Goal: Information Seeking & Learning: Learn about a topic

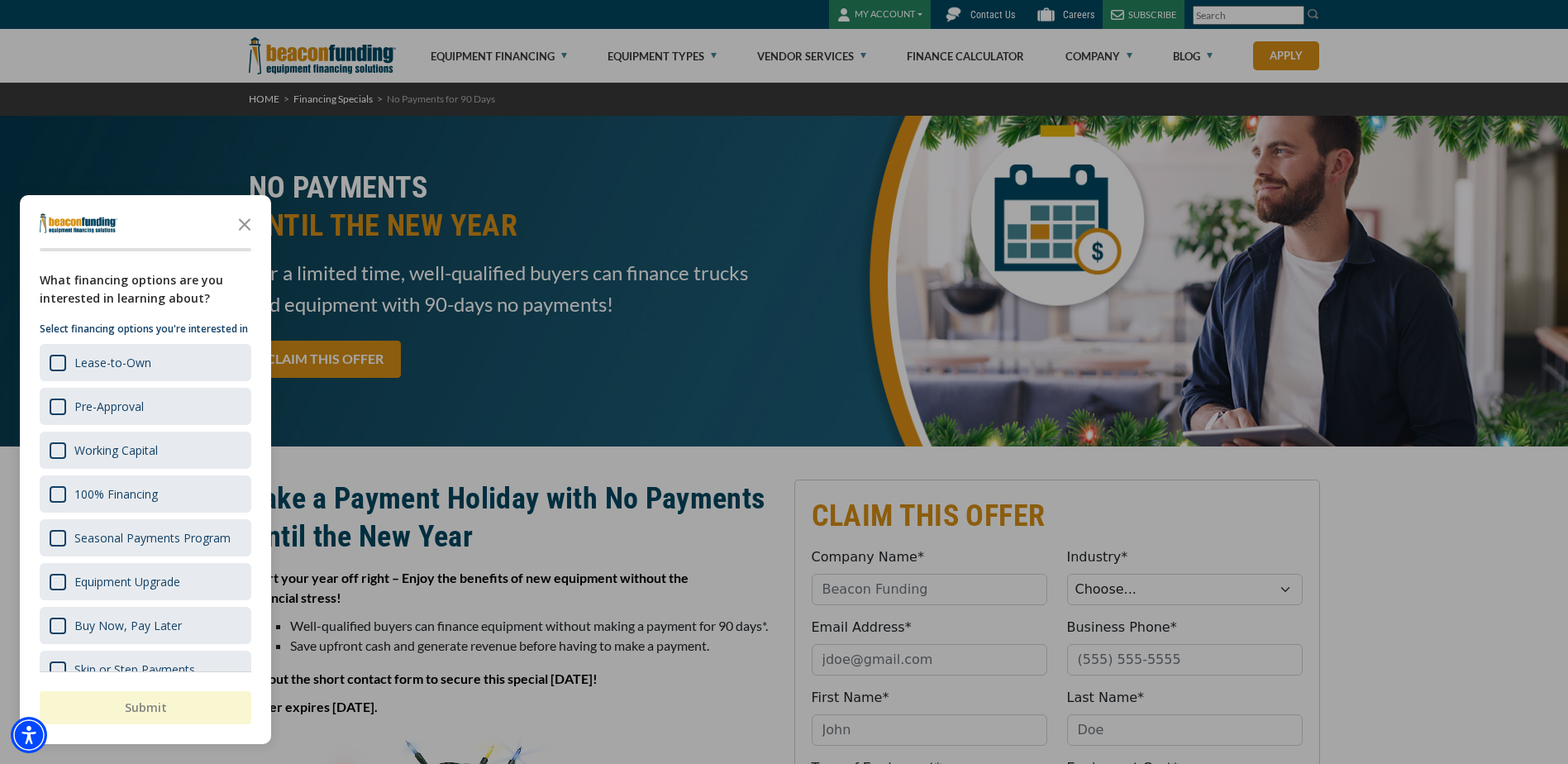
click at [612, 301] on div at bounding box center [784, 382] width 1568 height 764
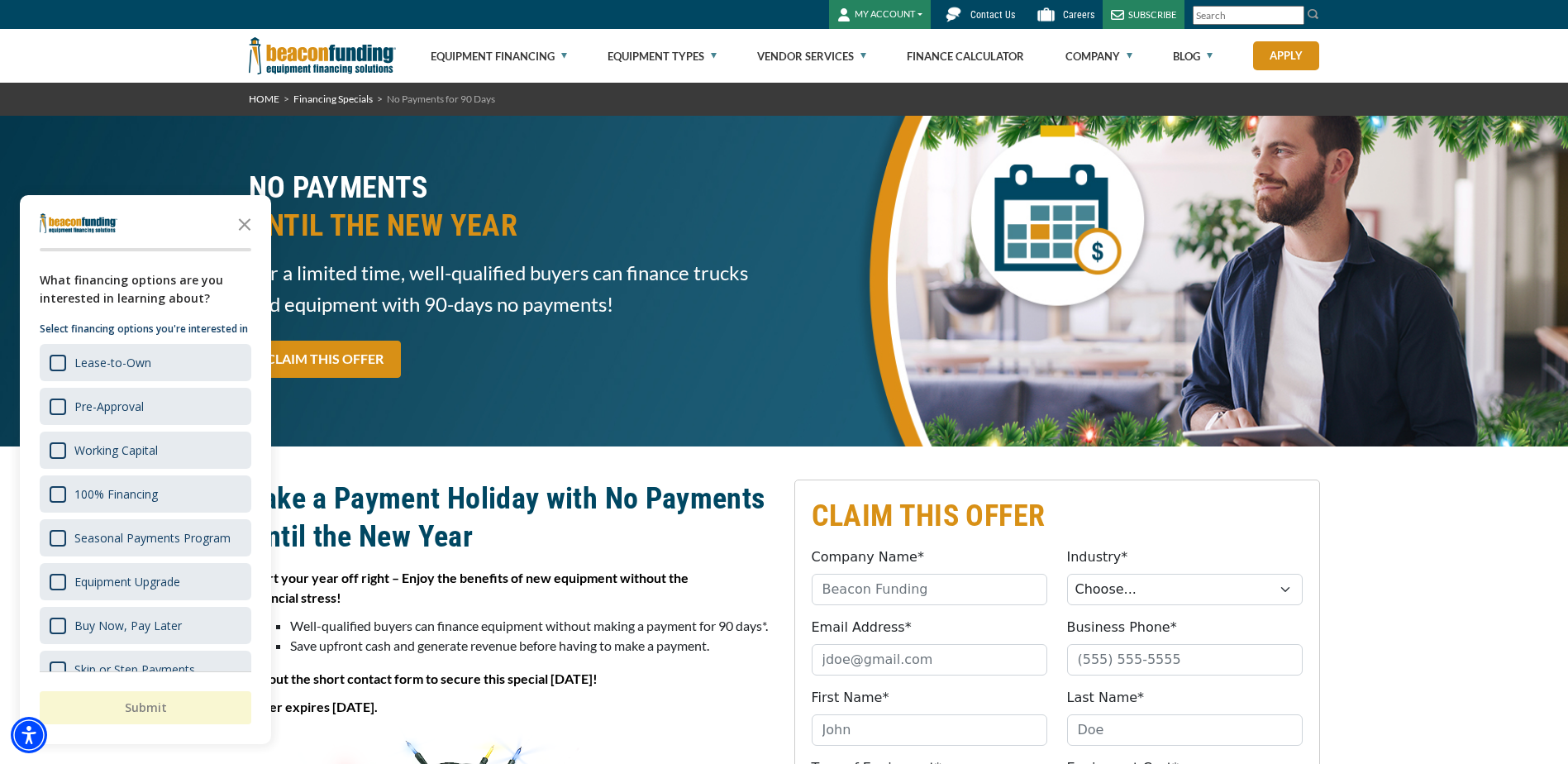
click at [251, 223] on icon "Close the survey" at bounding box center [244, 222] width 33 height 33
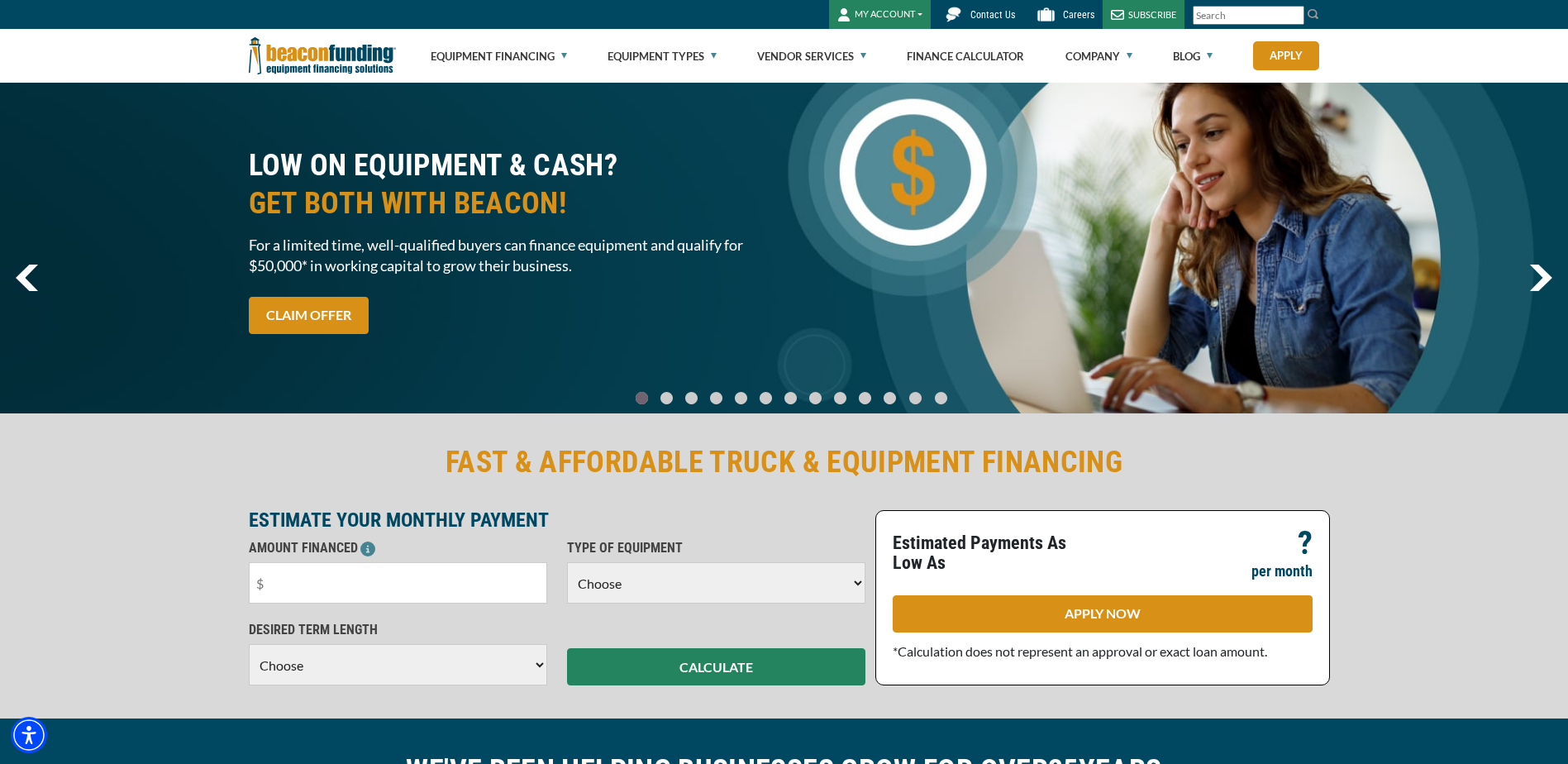
click at [1547, 279] on img "next" at bounding box center [1540, 278] width 23 height 27
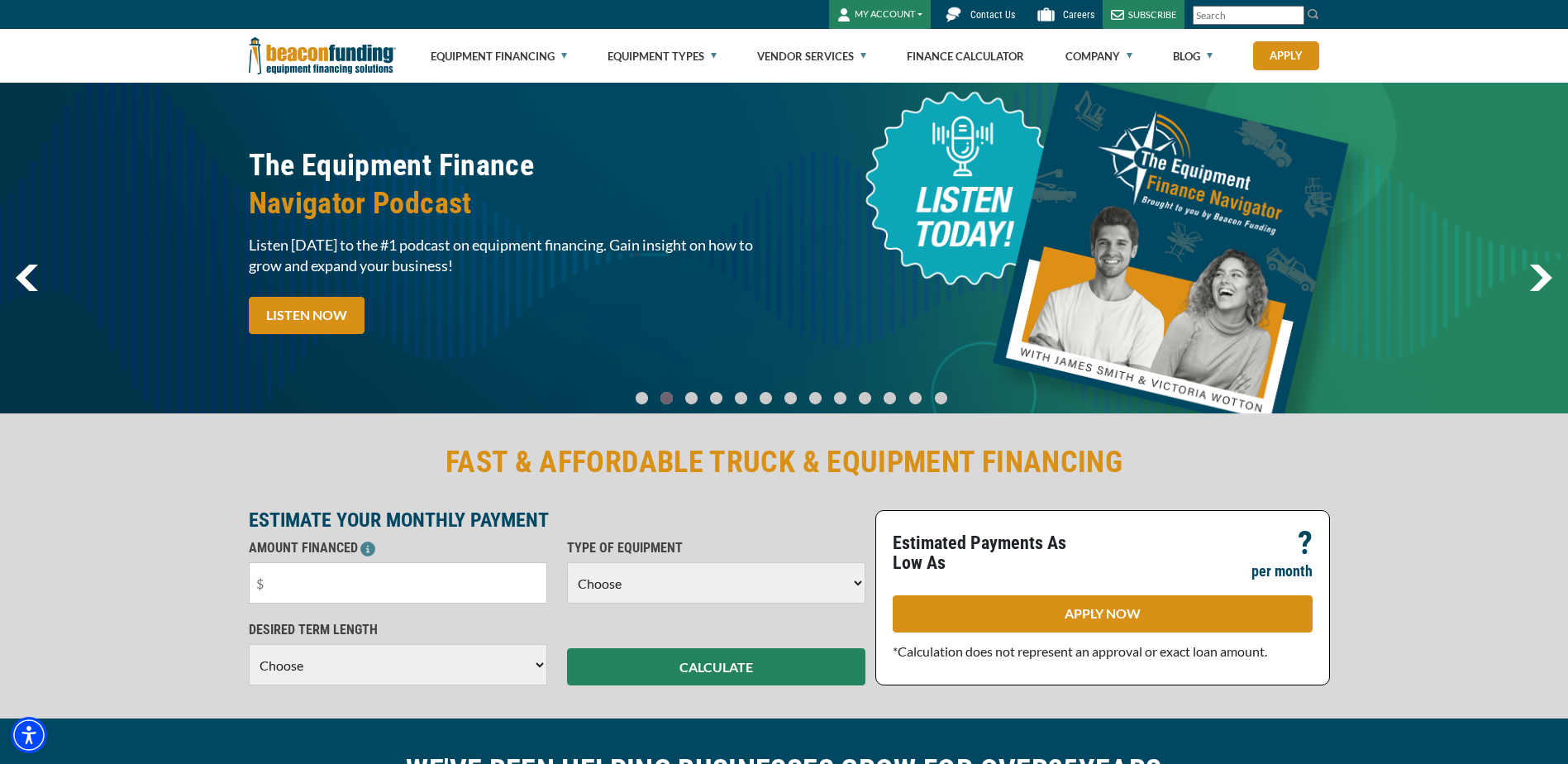
click at [1547, 279] on img "next" at bounding box center [1540, 278] width 23 height 27
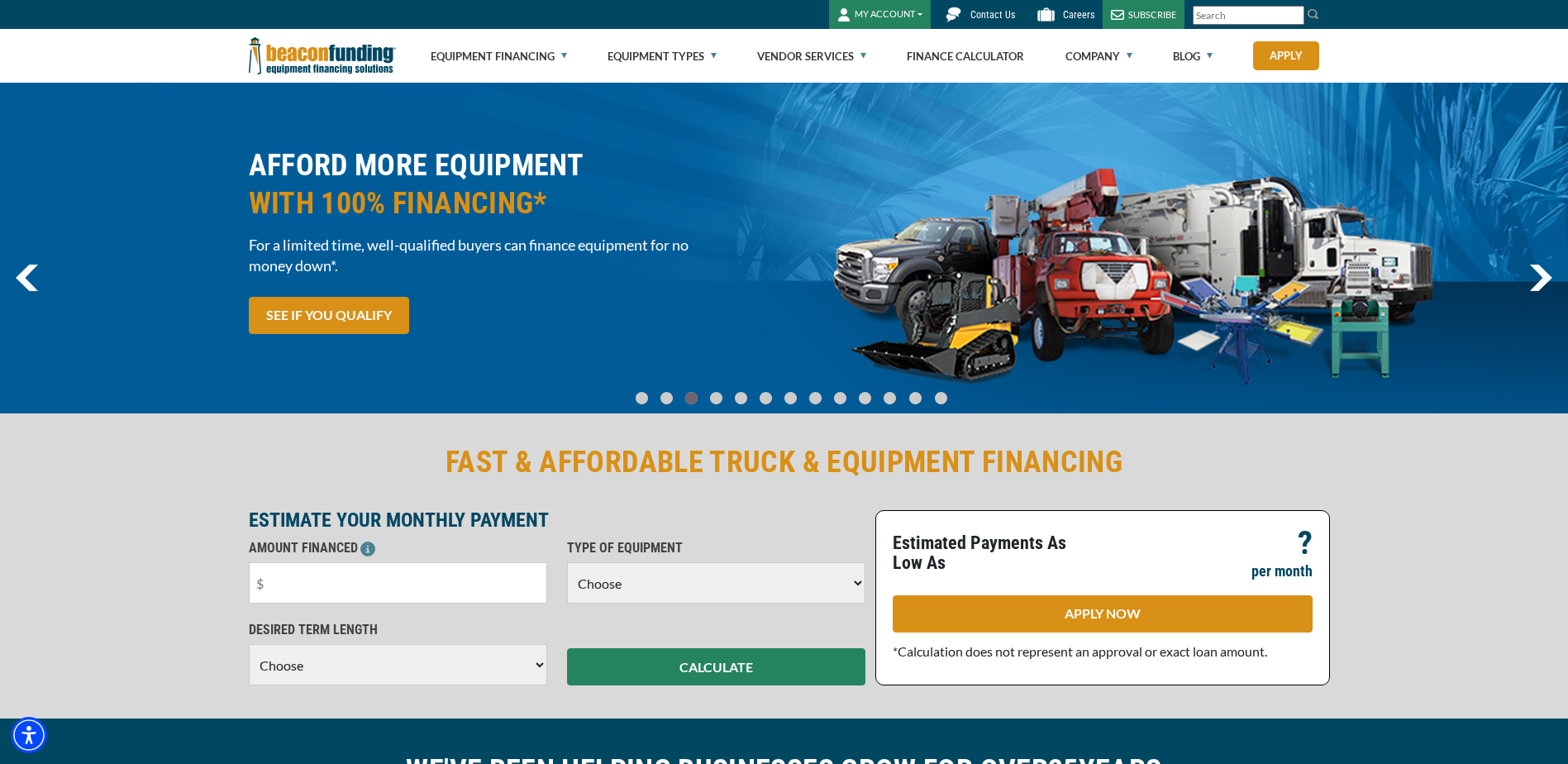
click at [1547, 279] on img "next" at bounding box center [1540, 278] width 23 height 27
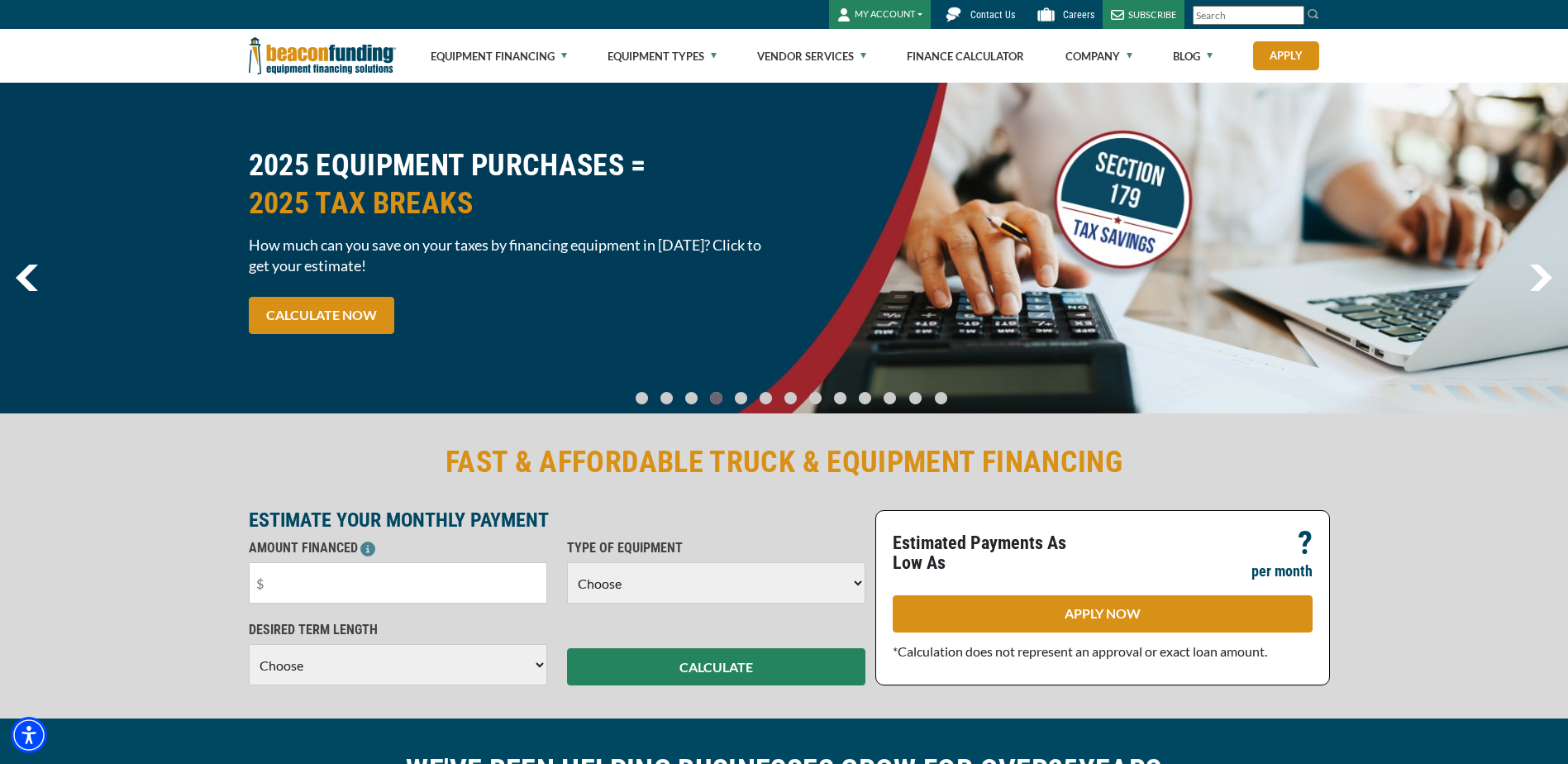
click at [1547, 279] on img "next" at bounding box center [1540, 278] width 23 height 27
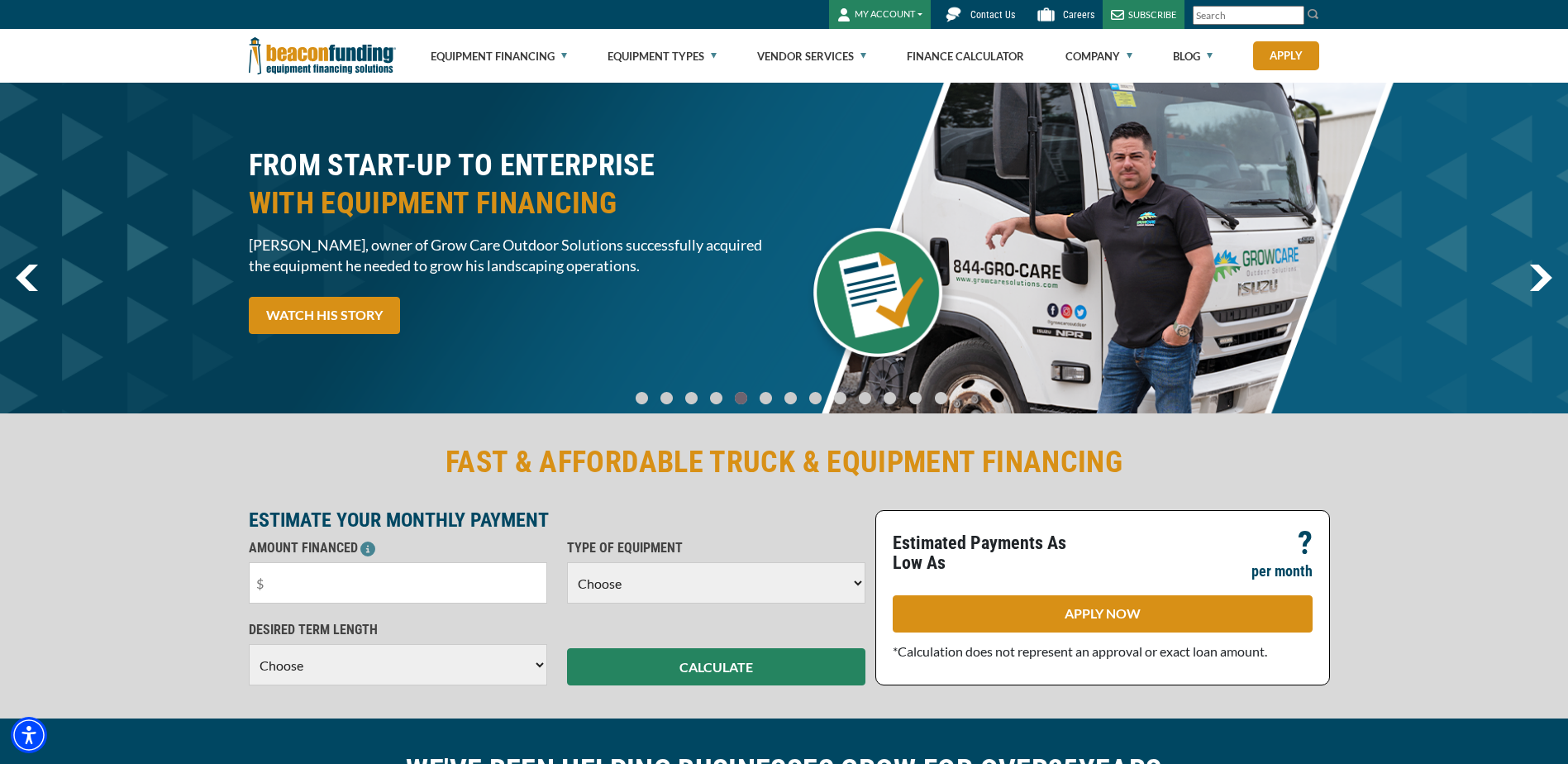
click at [1547, 279] on img "next" at bounding box center [1540, 278] width 23 height 27
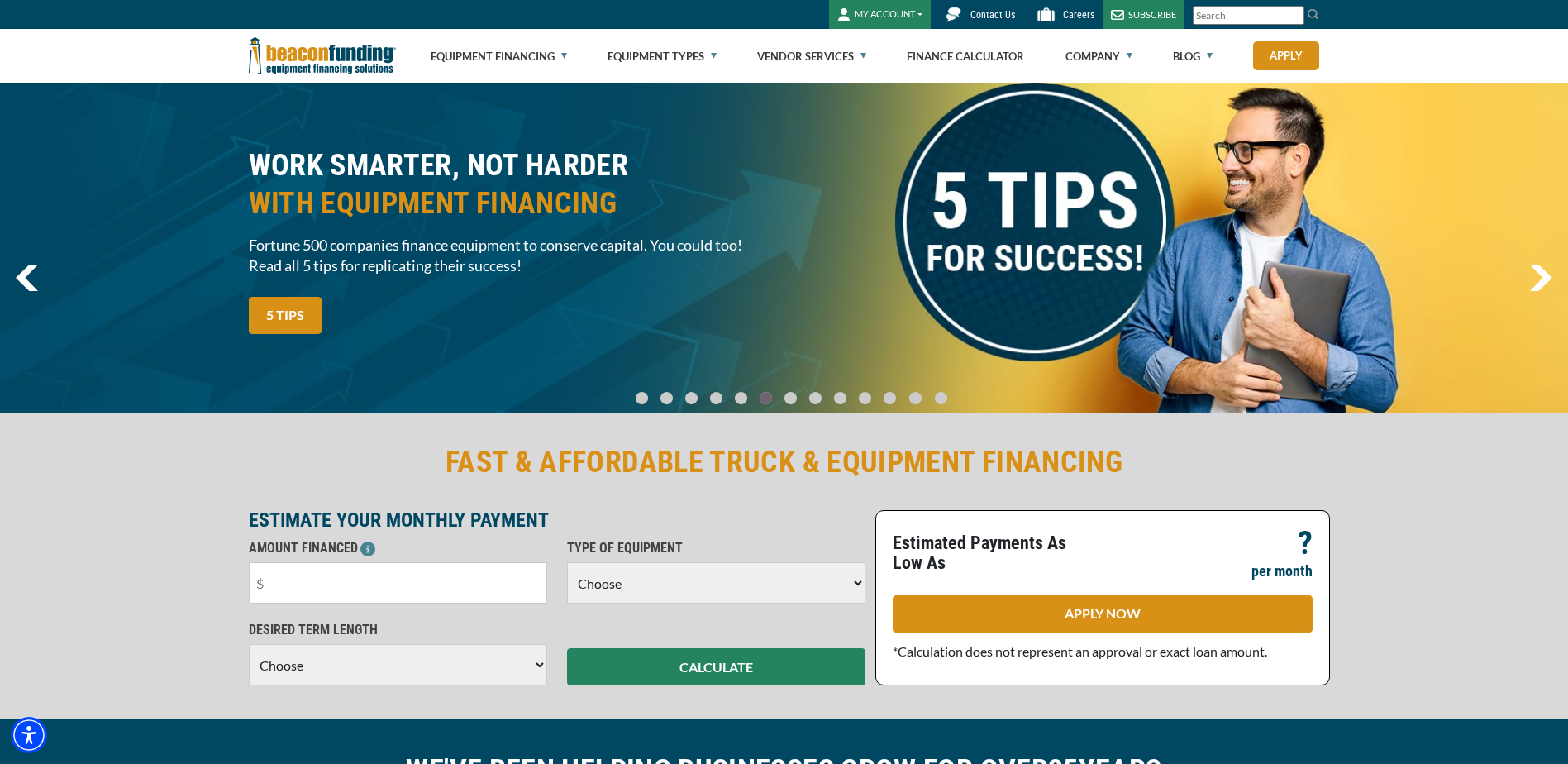
click at [1547, 279] on img "next" at bounding box center [1540, 278] width 23 height 27
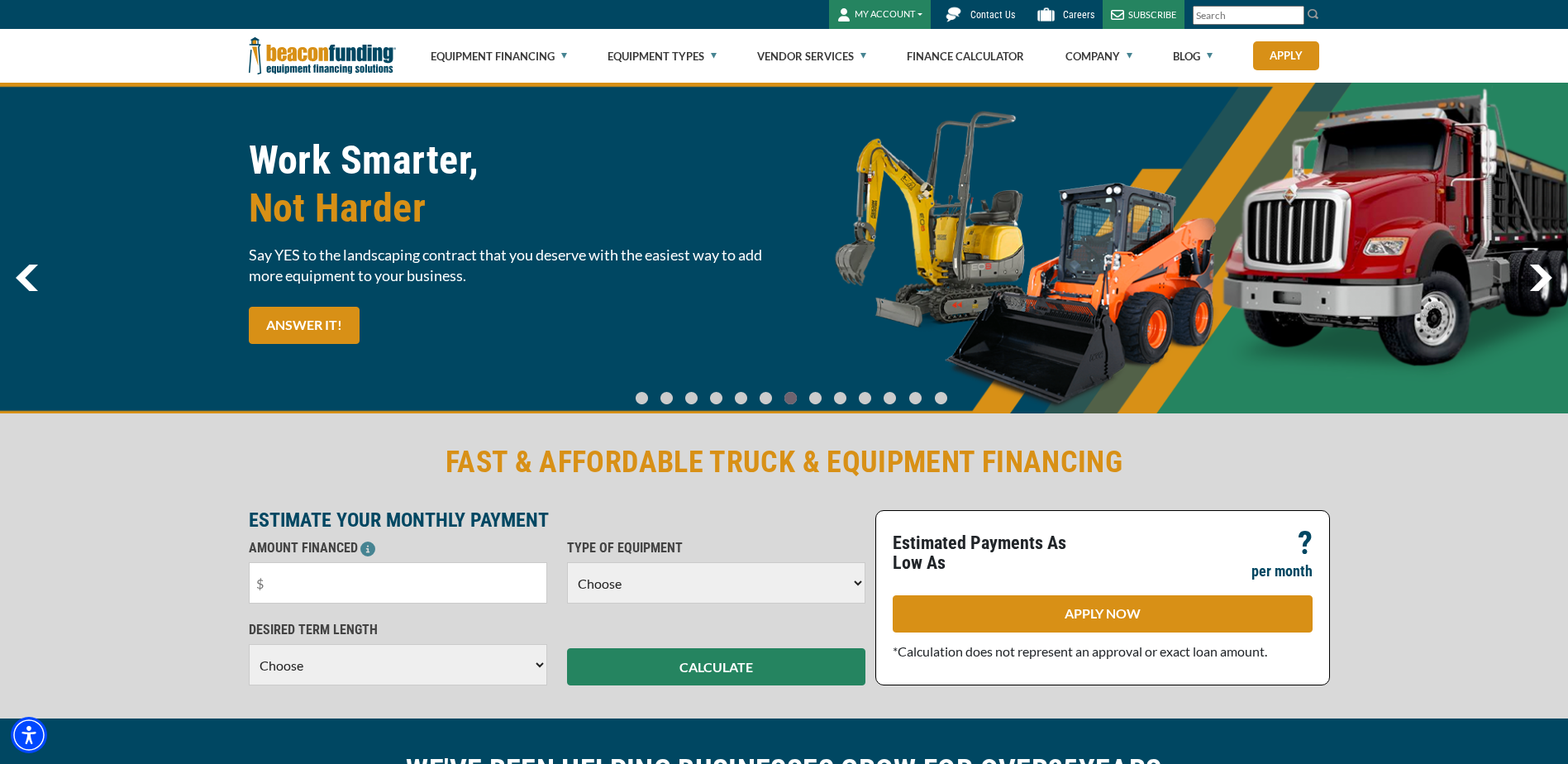
click at [1547, 279] on img "next" at bounding box center [1540, 278] width 23 height 27
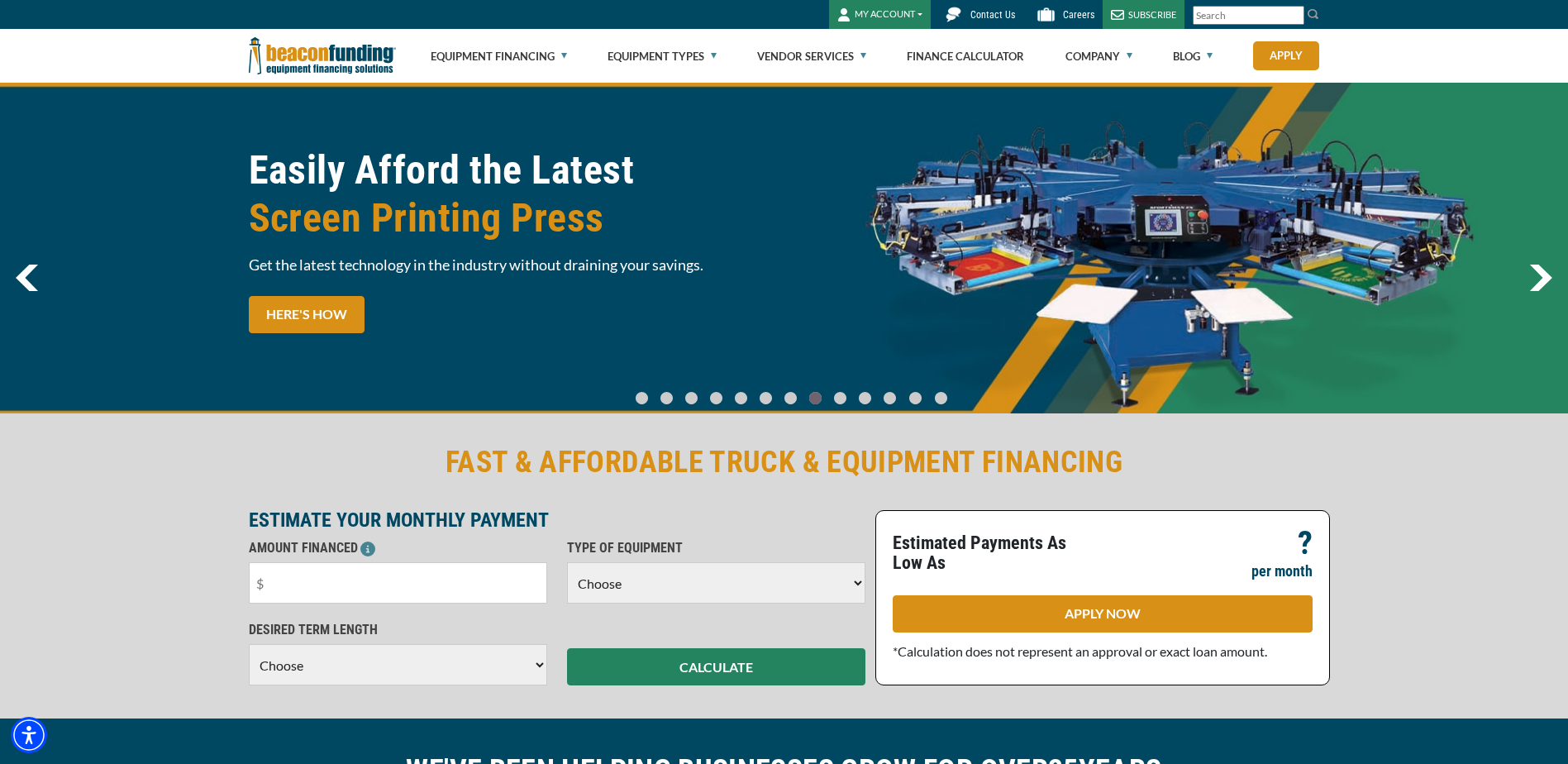
click at [1547, 279] on img "next" at bounding box center [1540, 278] width 23 height 27
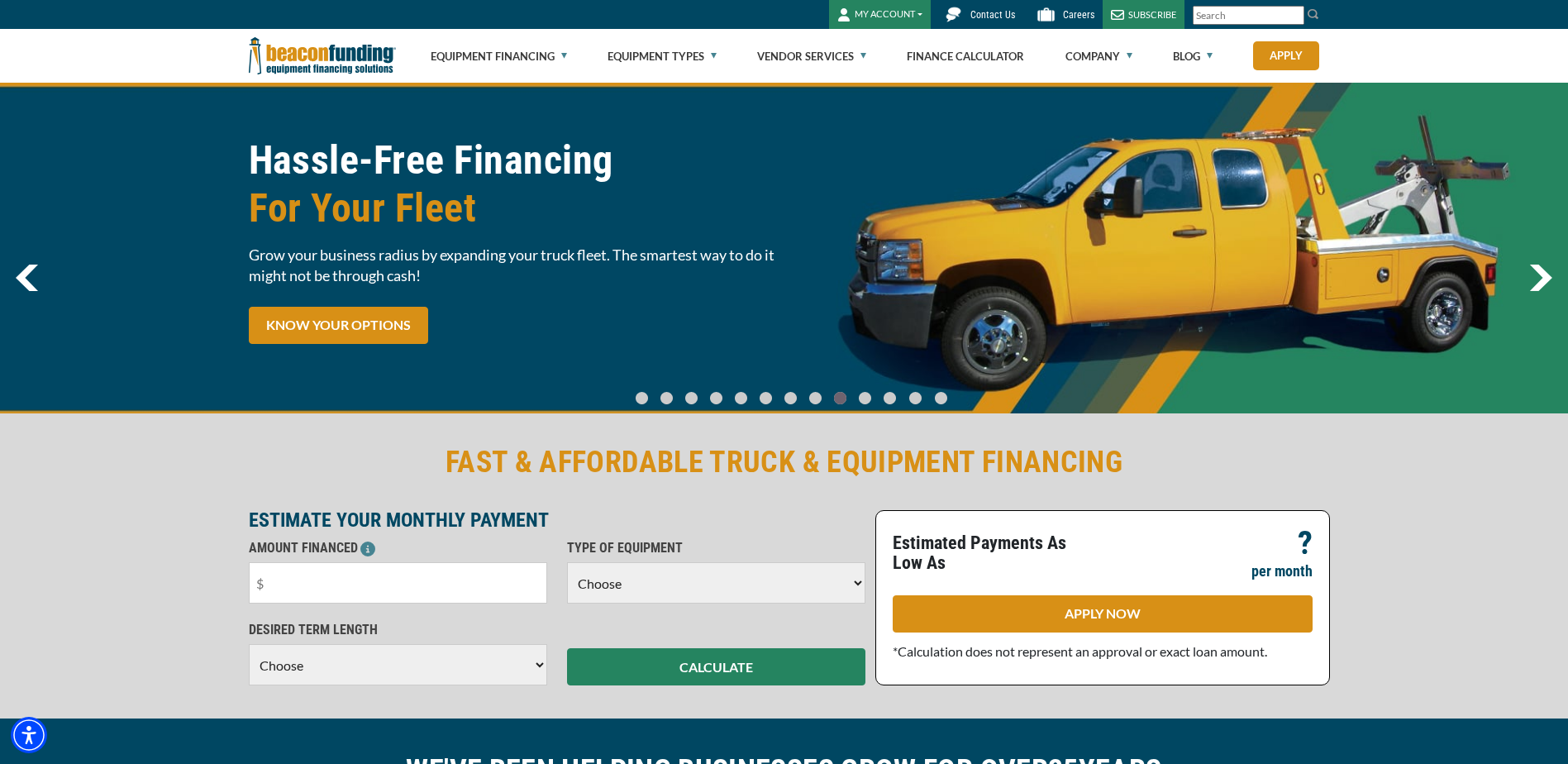
click at [1547, 279] on img "next" at bounding box center [1540, 278] width 23 height 27
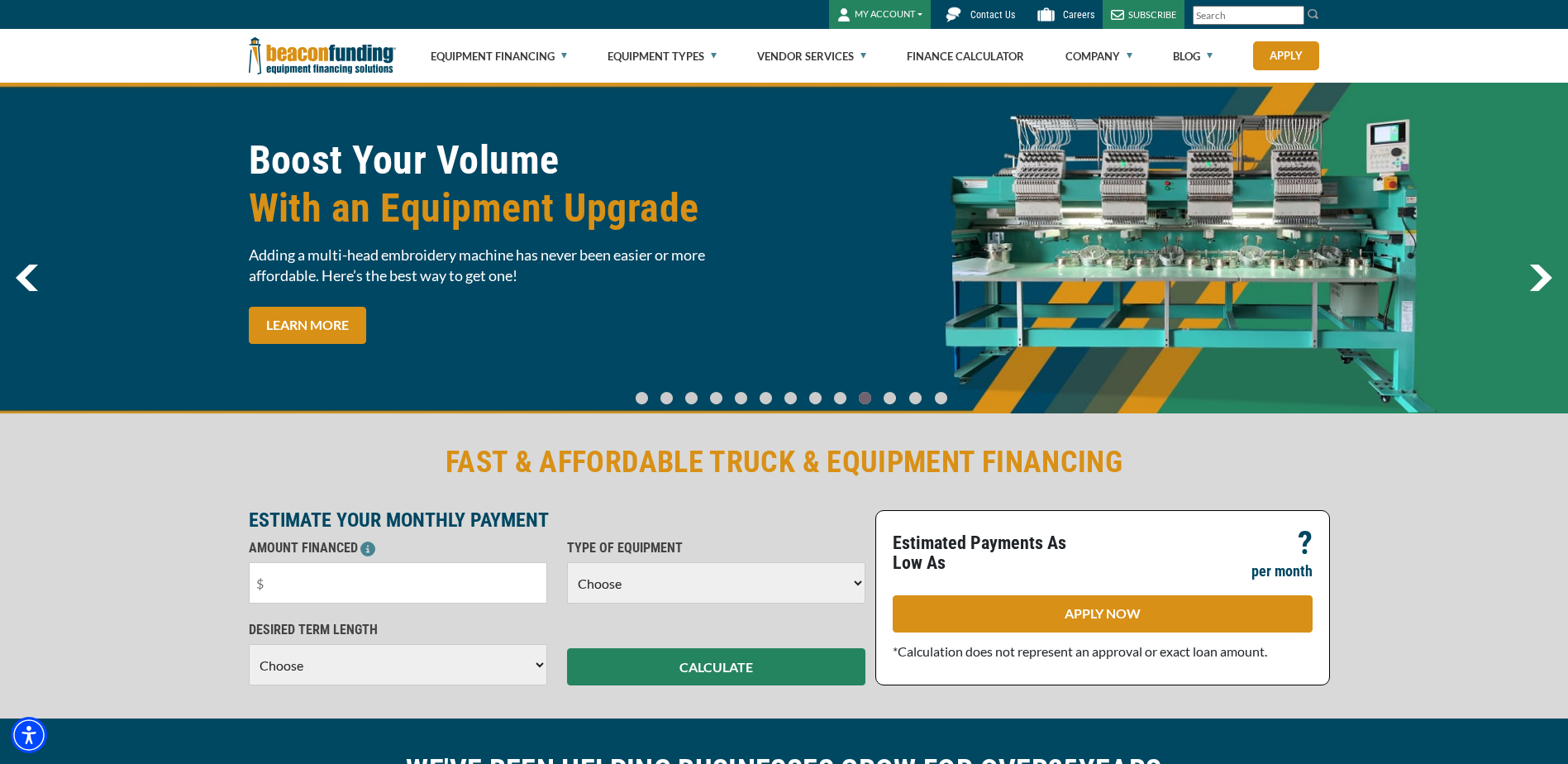
click at [1547, 279] on img "next" at bounding box center [1540, 278] width 23 height 27
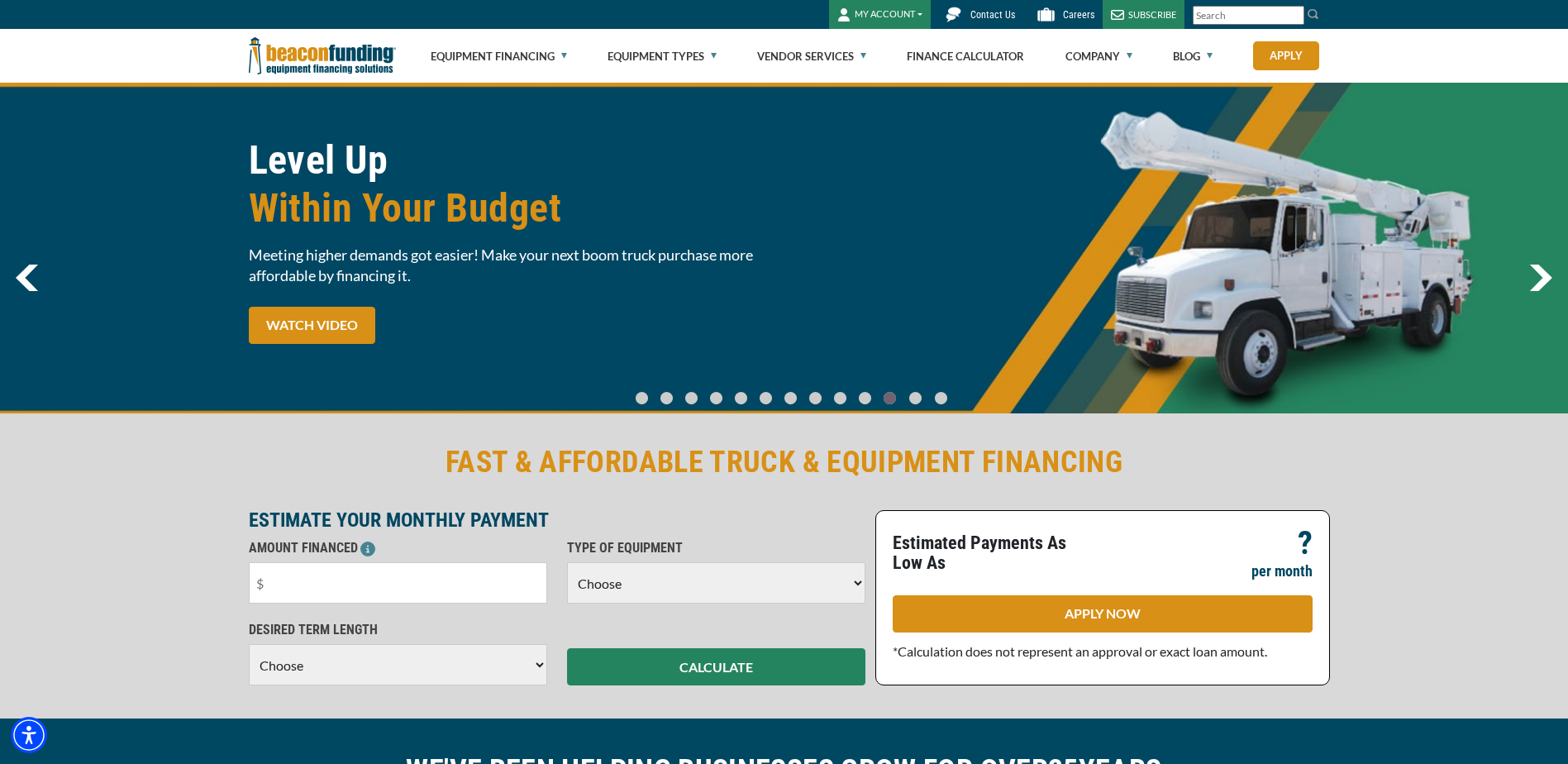
click at [1547, 279] on img "next" at bounding box center [1540, 278] width 23 height 27
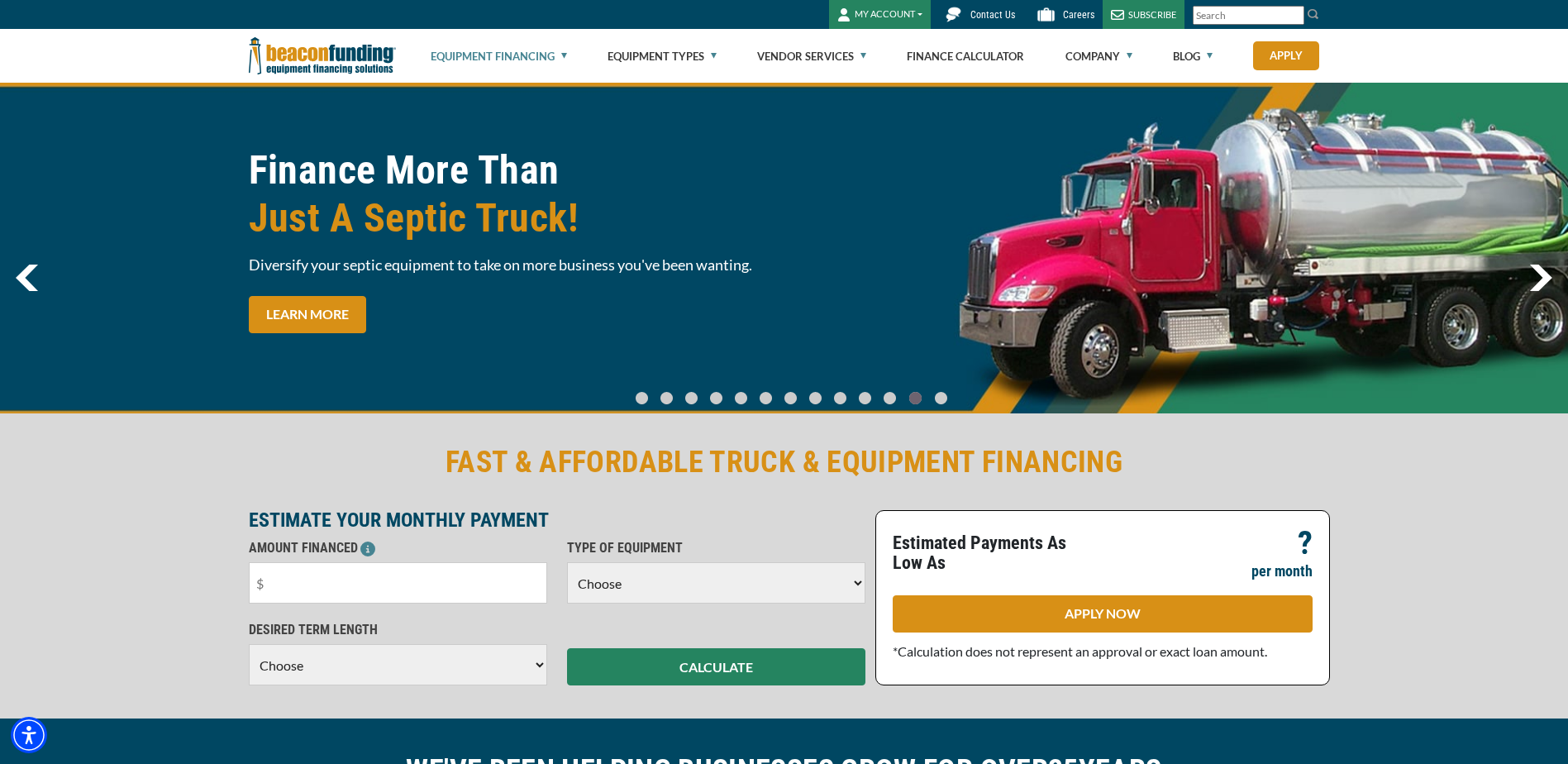
click at [503, 63] on link "Equipment Financing" at bounding box center [499, 55] width 137 height 53
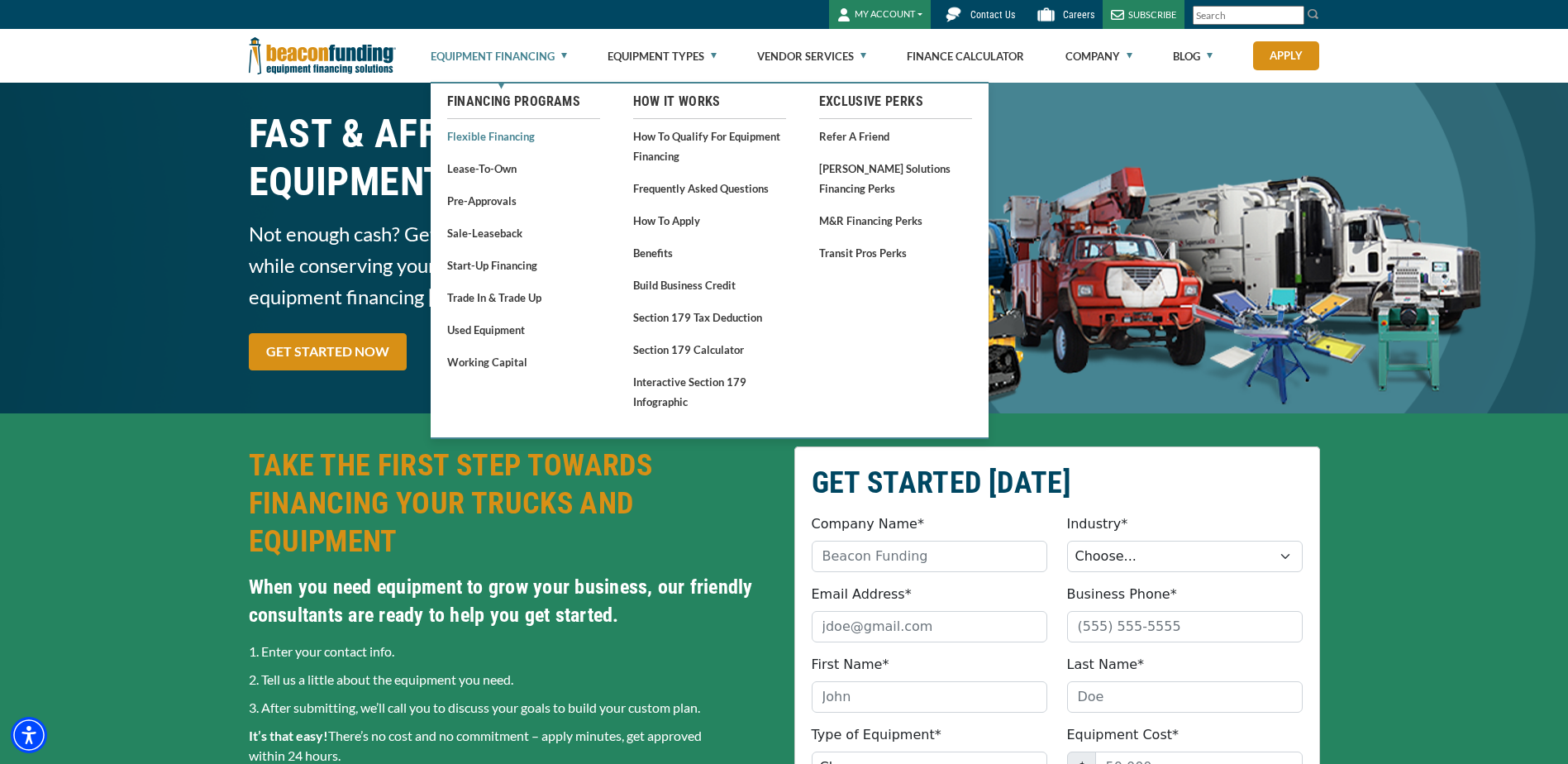
click at [482, 134] on link "Flexible Financing" at bounding box center [523, 136] width 153 height 21
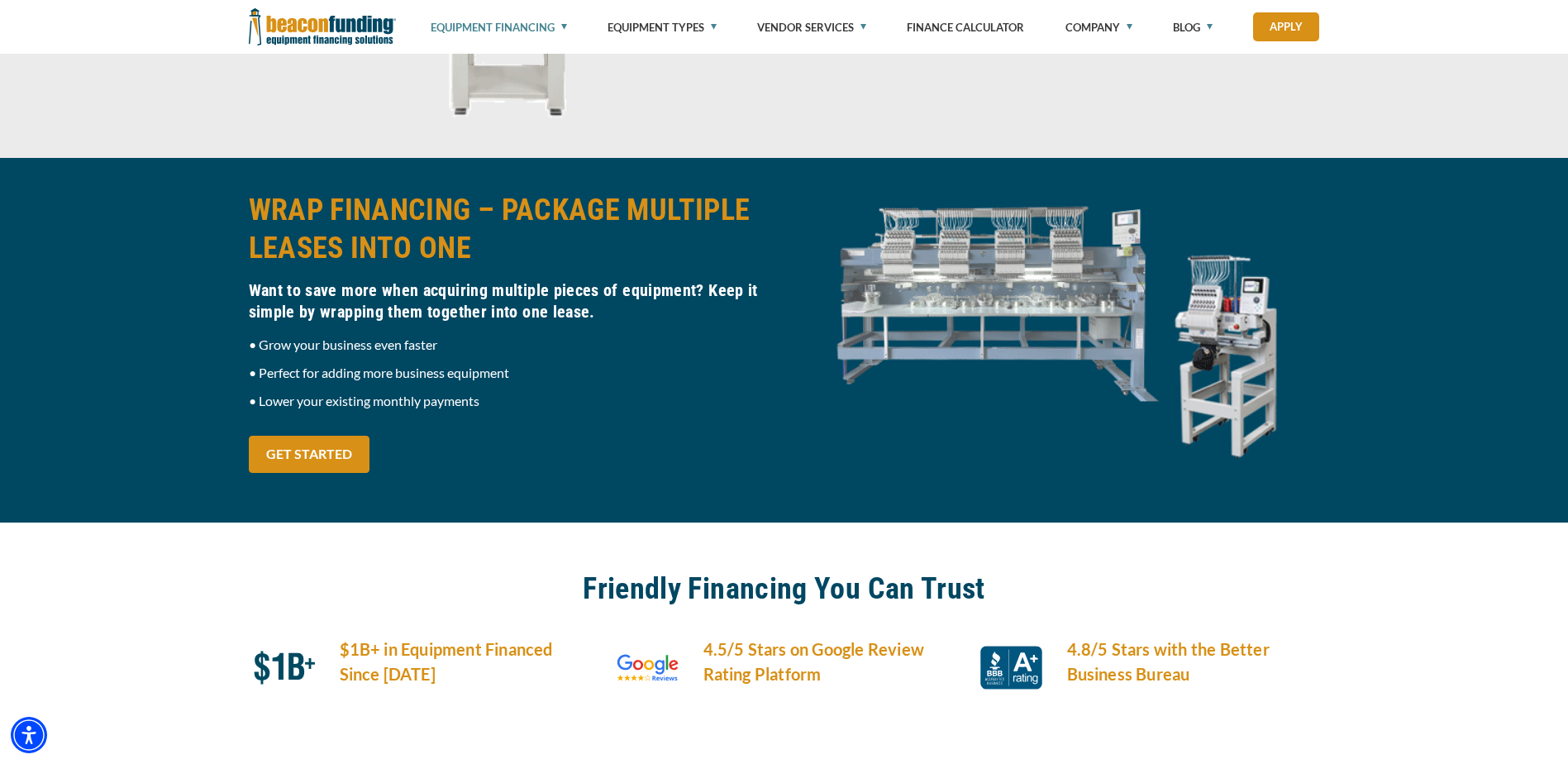
scroll to position [4546, 0]
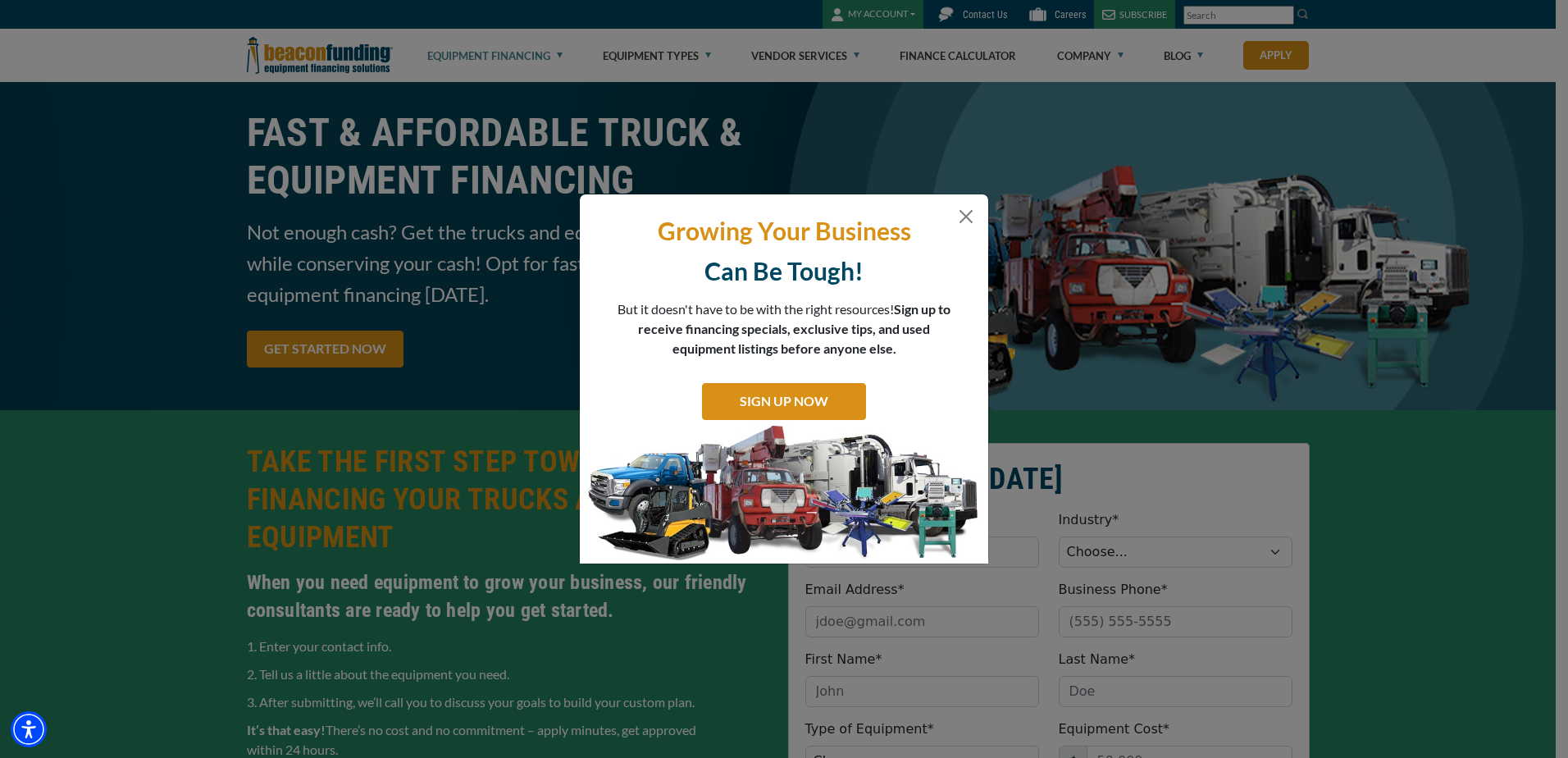
click at [1078, 53] on div "Growing Your Business Can Be Tough! But it doesn't have to be with the right re…" at bounding box center [784, 379] width 1568 height 758
click at [974, 213] on button "Close" at bounding box center [966, 216] width 20 height 20
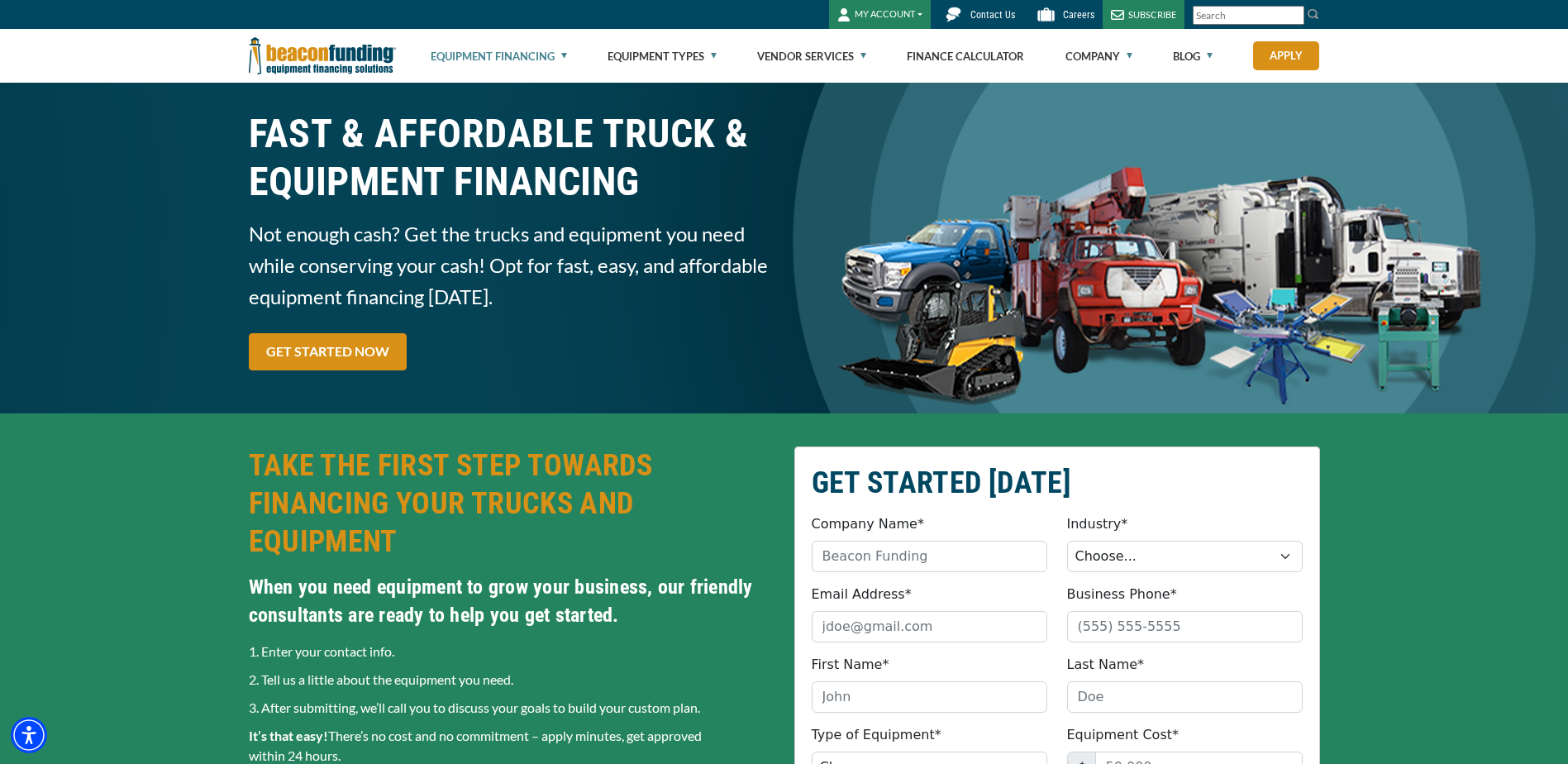
click at [325, 50] on img at bounding box center [322, 55] width 147 height 54
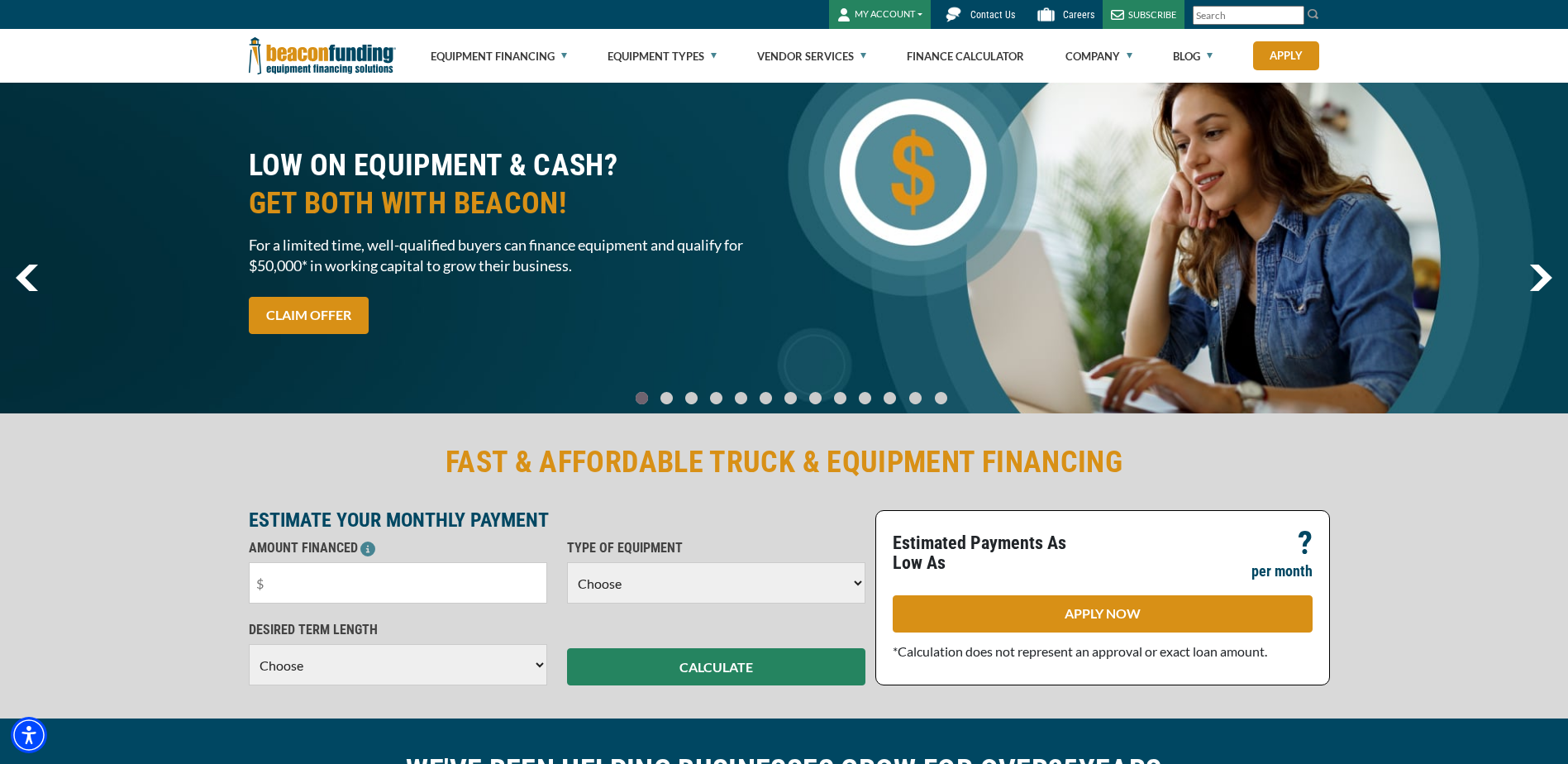
click at [1544, 268] on img "next" at bounding box center [1540, 278] width 23 height 27
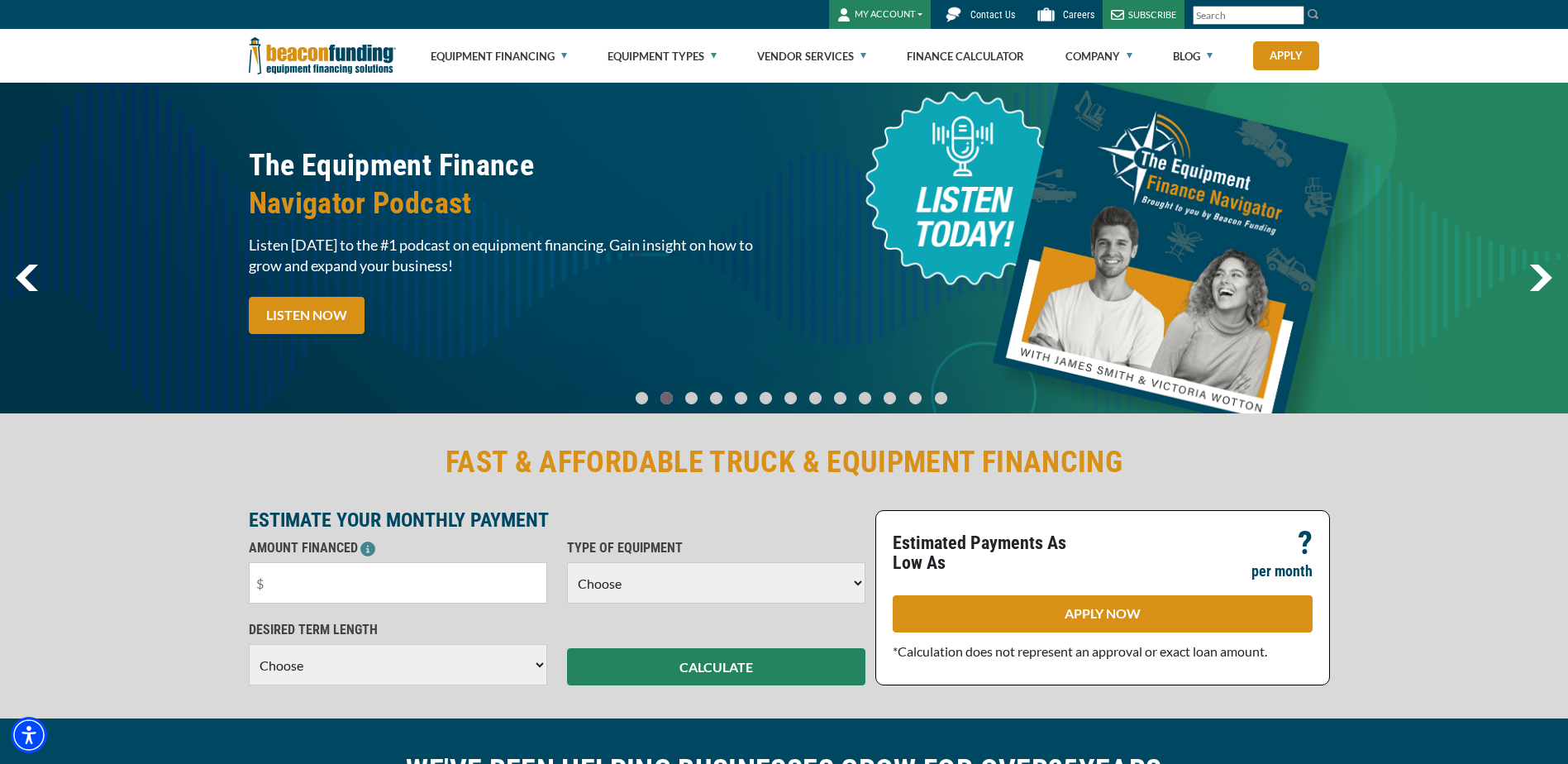
click at [1544, 268] on img "next" at bounding box center [1540, 278] width 23 height 27
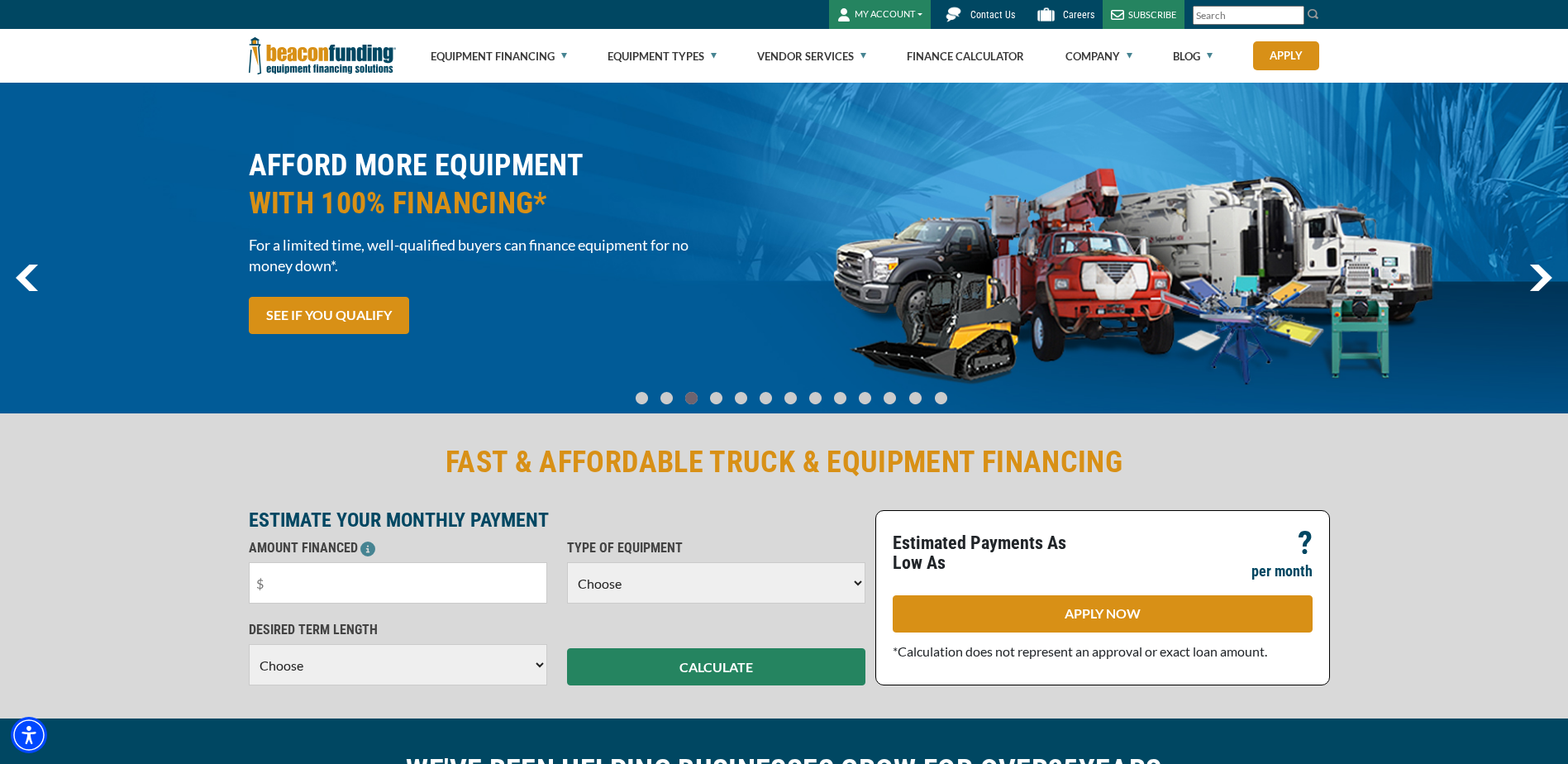
click at [1544, 268] on img "next" at bounding box center [1540, 278] width 23 height 27
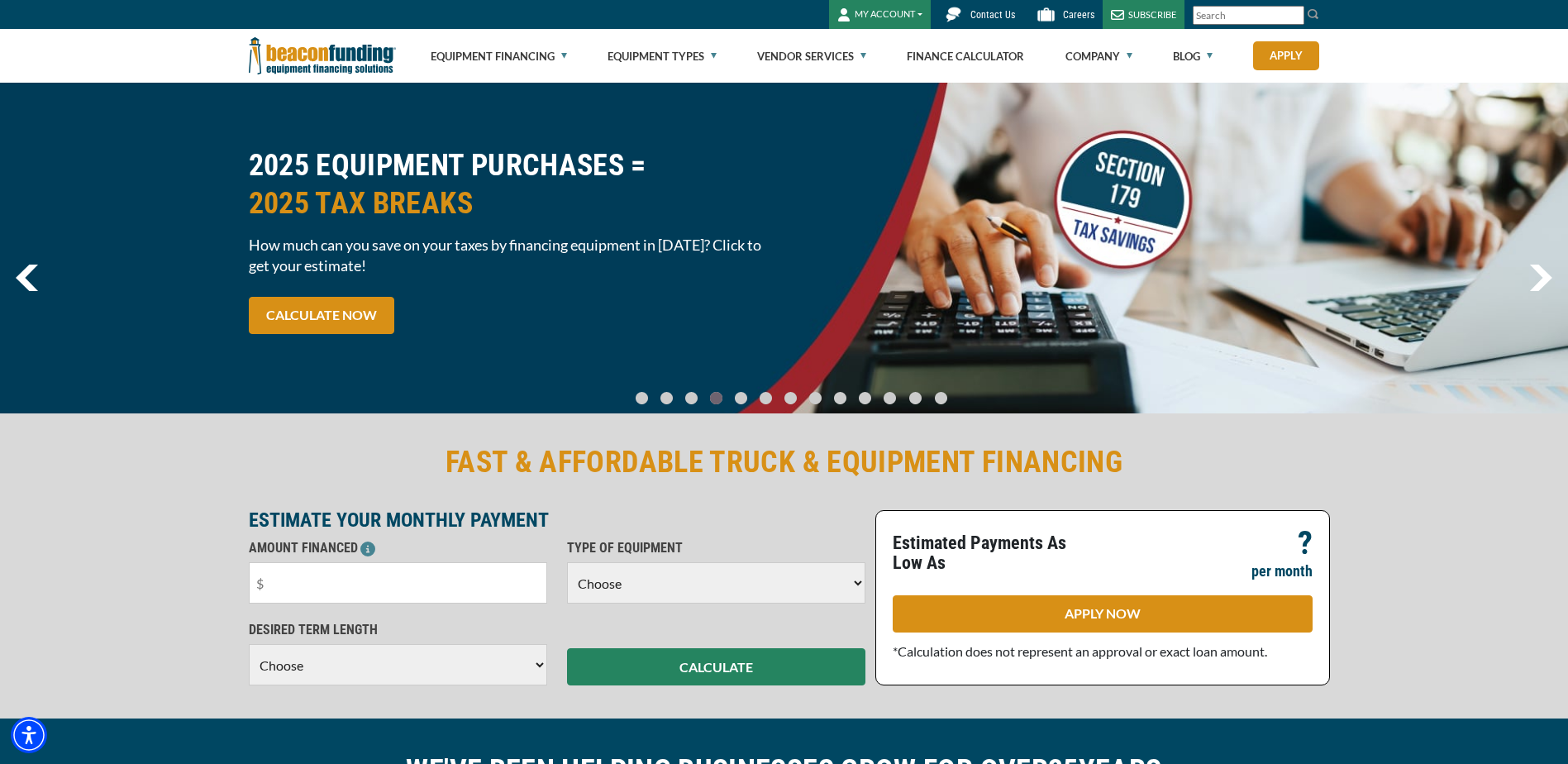
click at [1543, 268] on img "next" at bounding box center [1540, 278] width 23 height 27
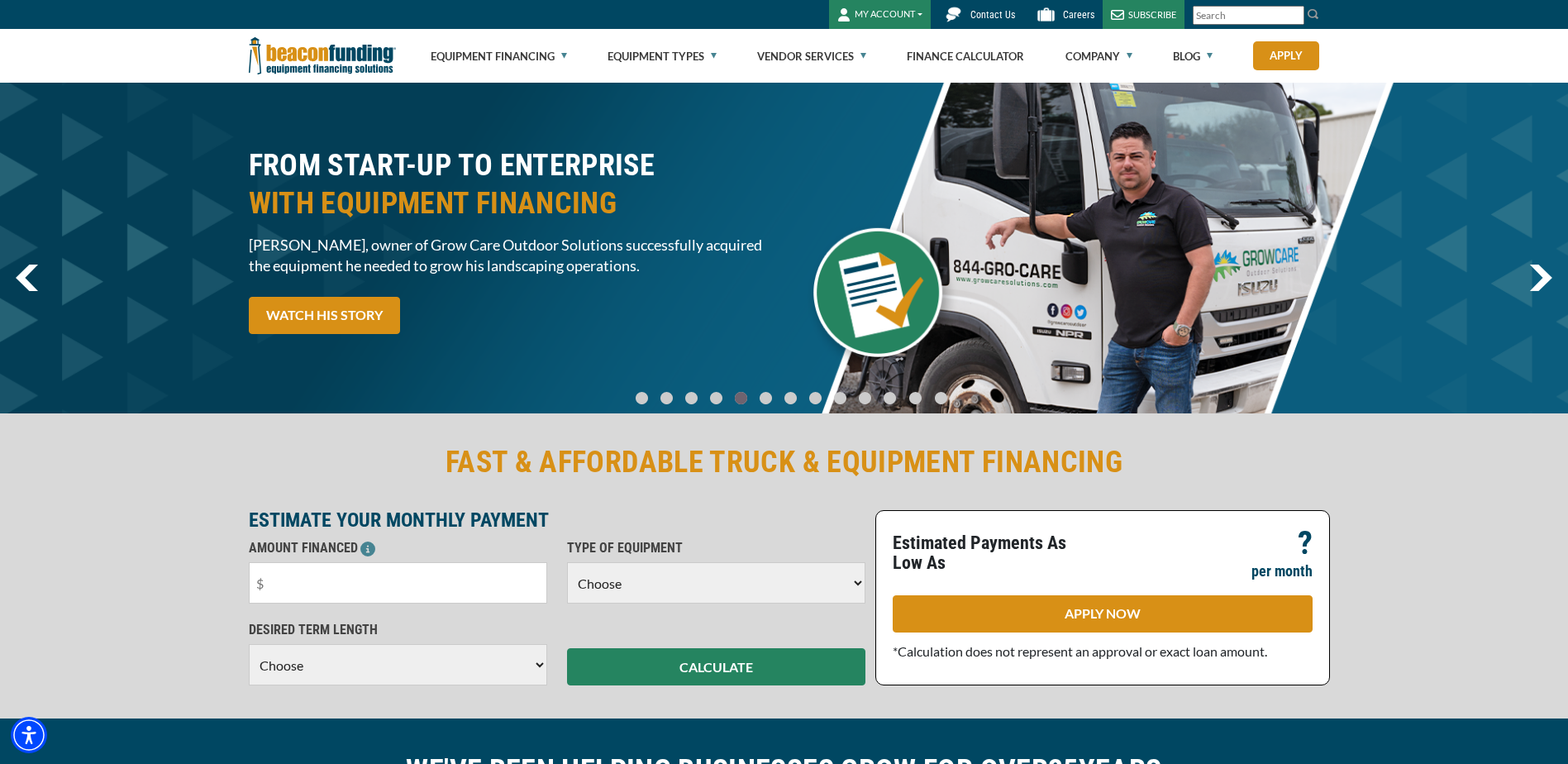
click at [1539, 268] on img "next" at bounding box center [1540, 278] width 23 height 27
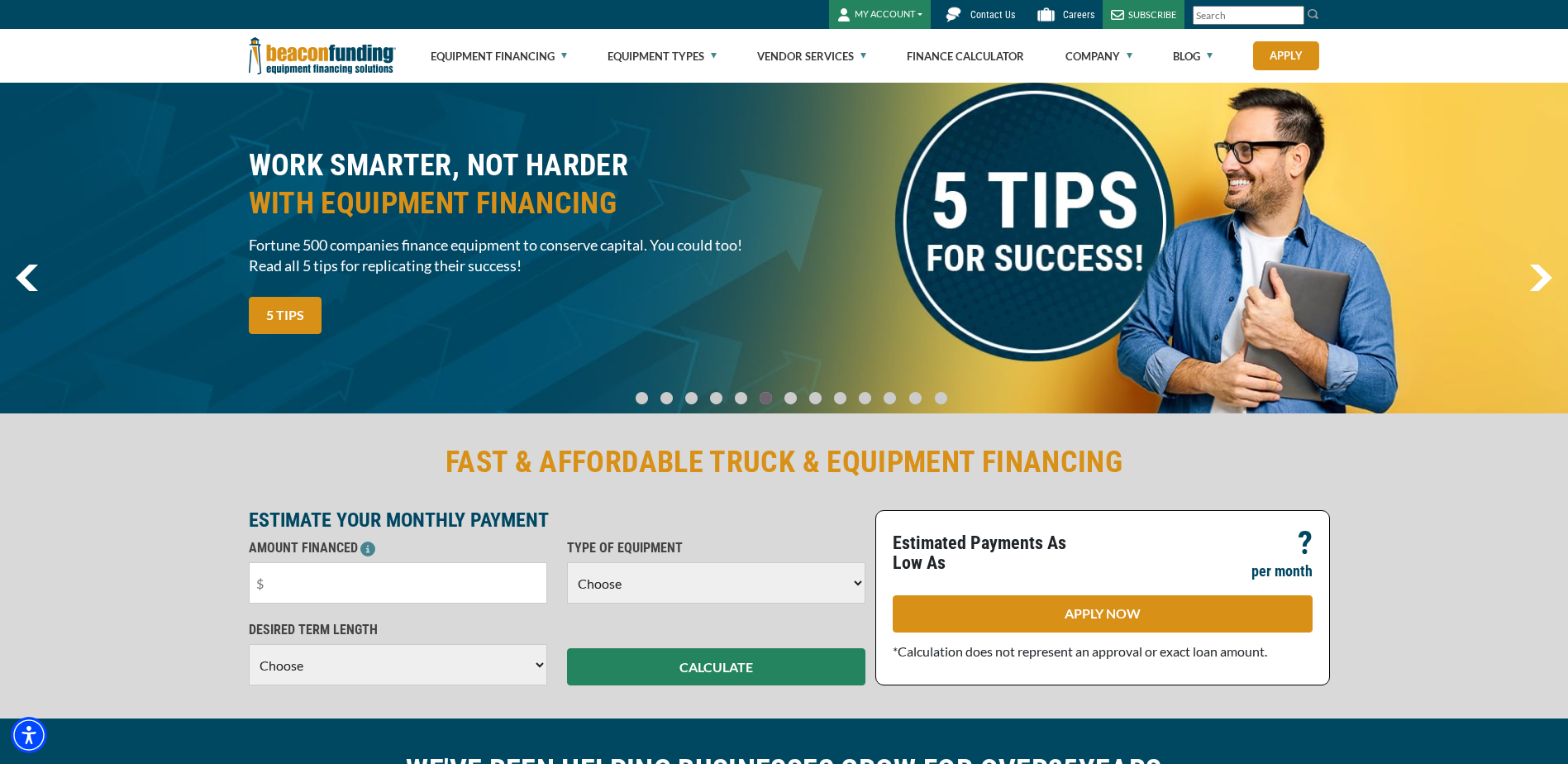
click at [1539, 268] on img "next" at bounding box center [1540, 278] width 23 height 27
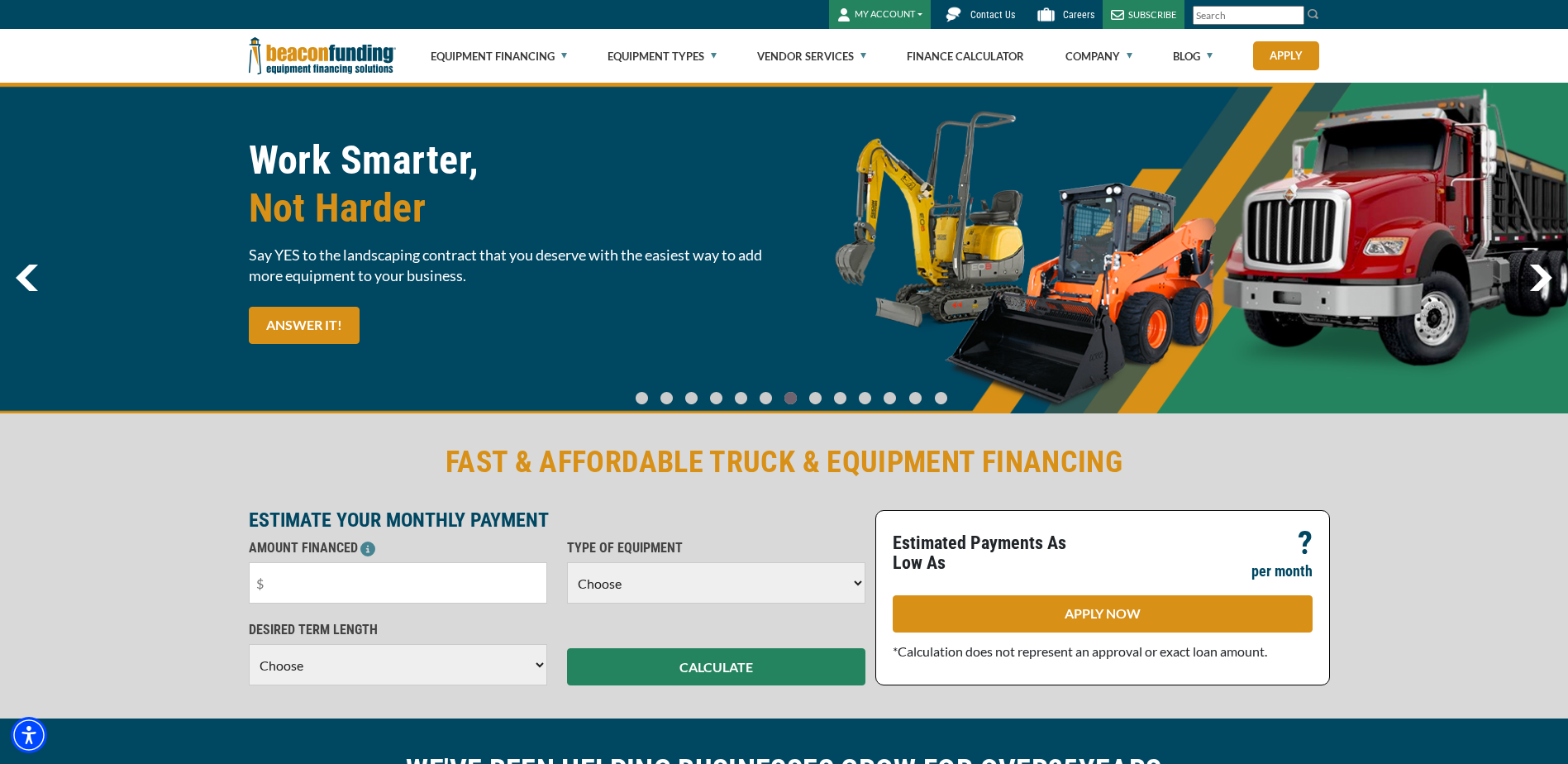
click at [1539, 268] on img "next" at bounding box center [1540, 278] width 23 height 27
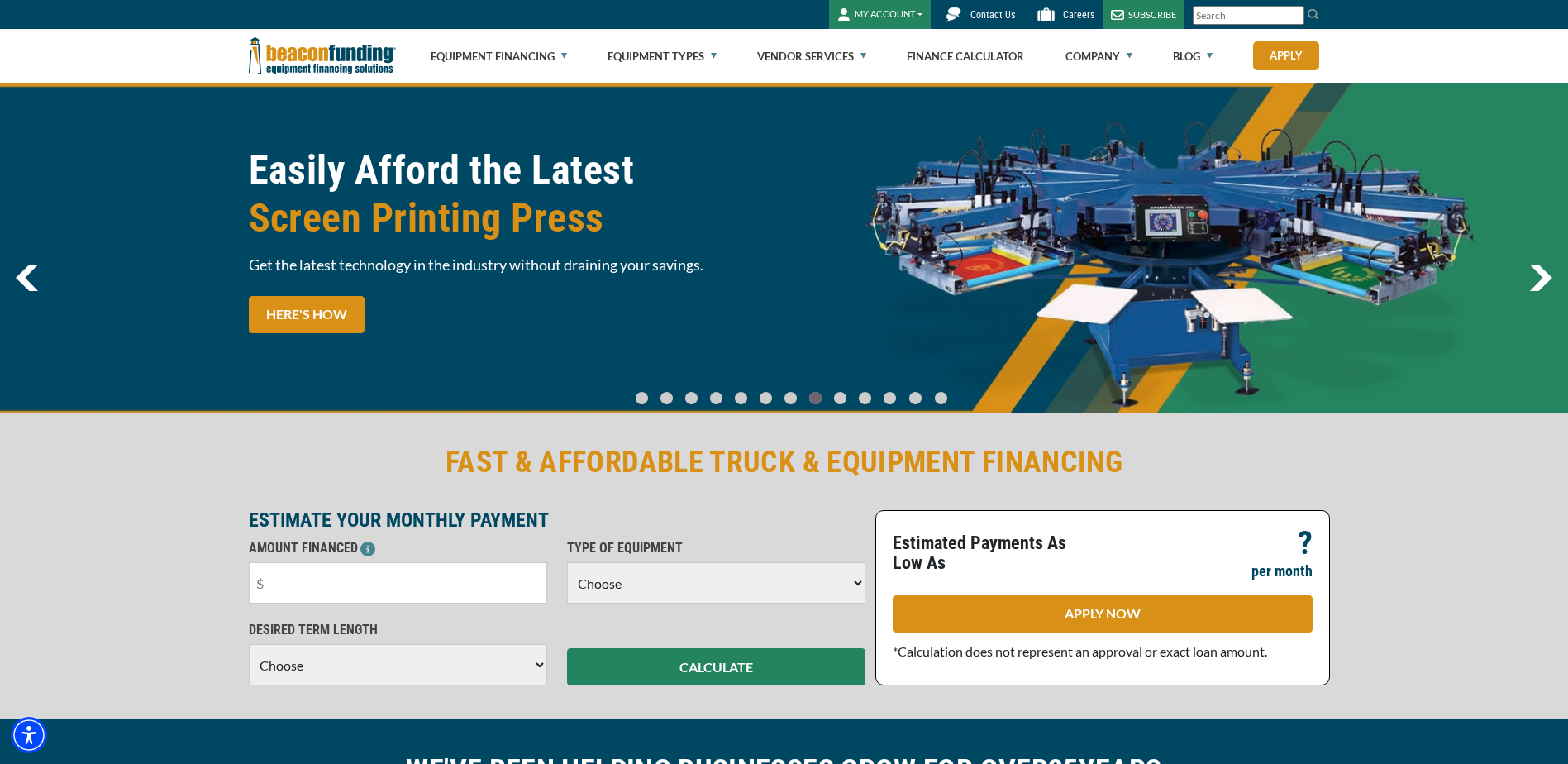
click at [1539, 268] on img "next" at bounding box center [1540, 278] width 23 height 27
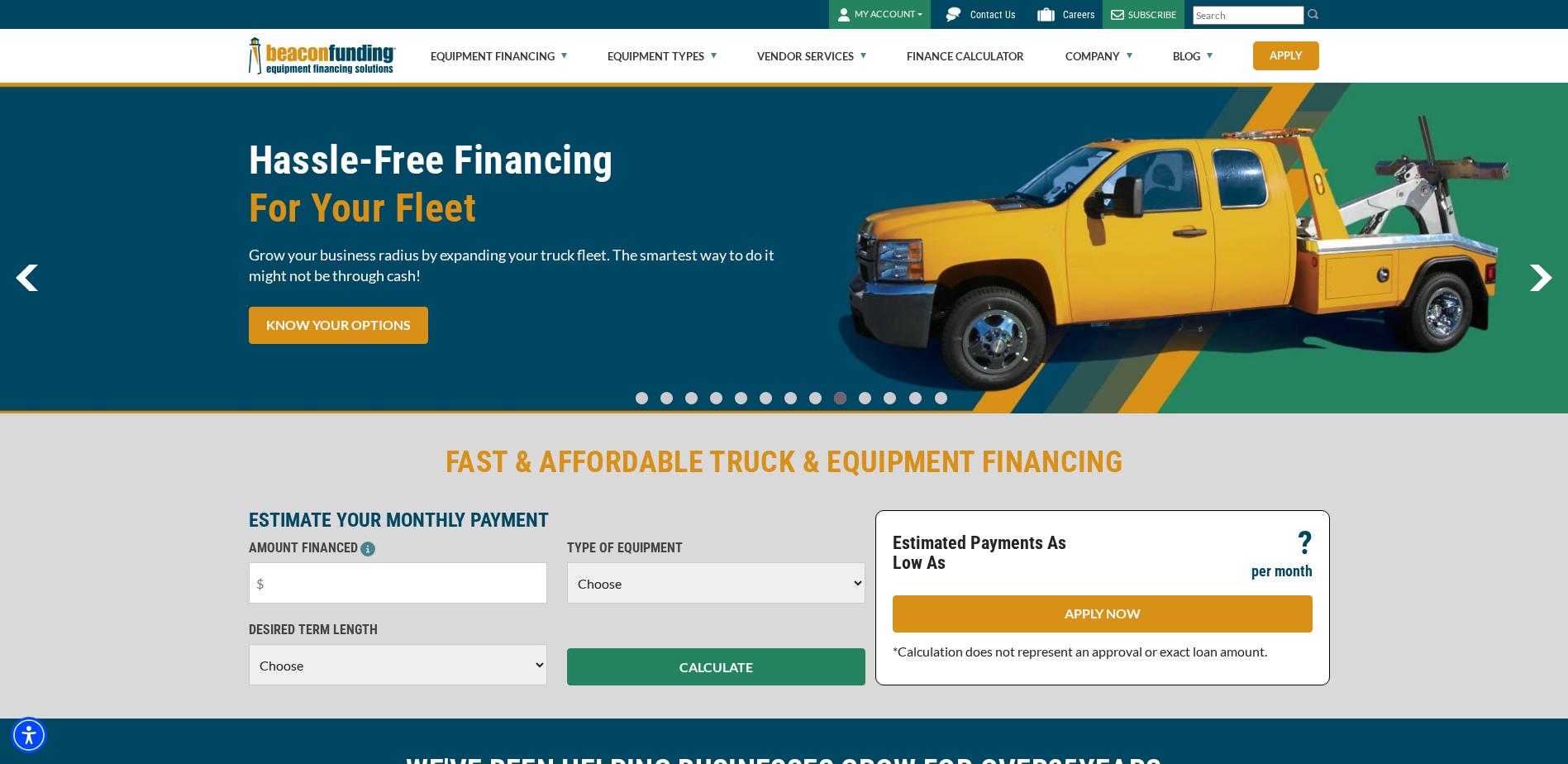
click at [1539, 268] on img "next" at bounding box center [1540, 278] width 23 height 27
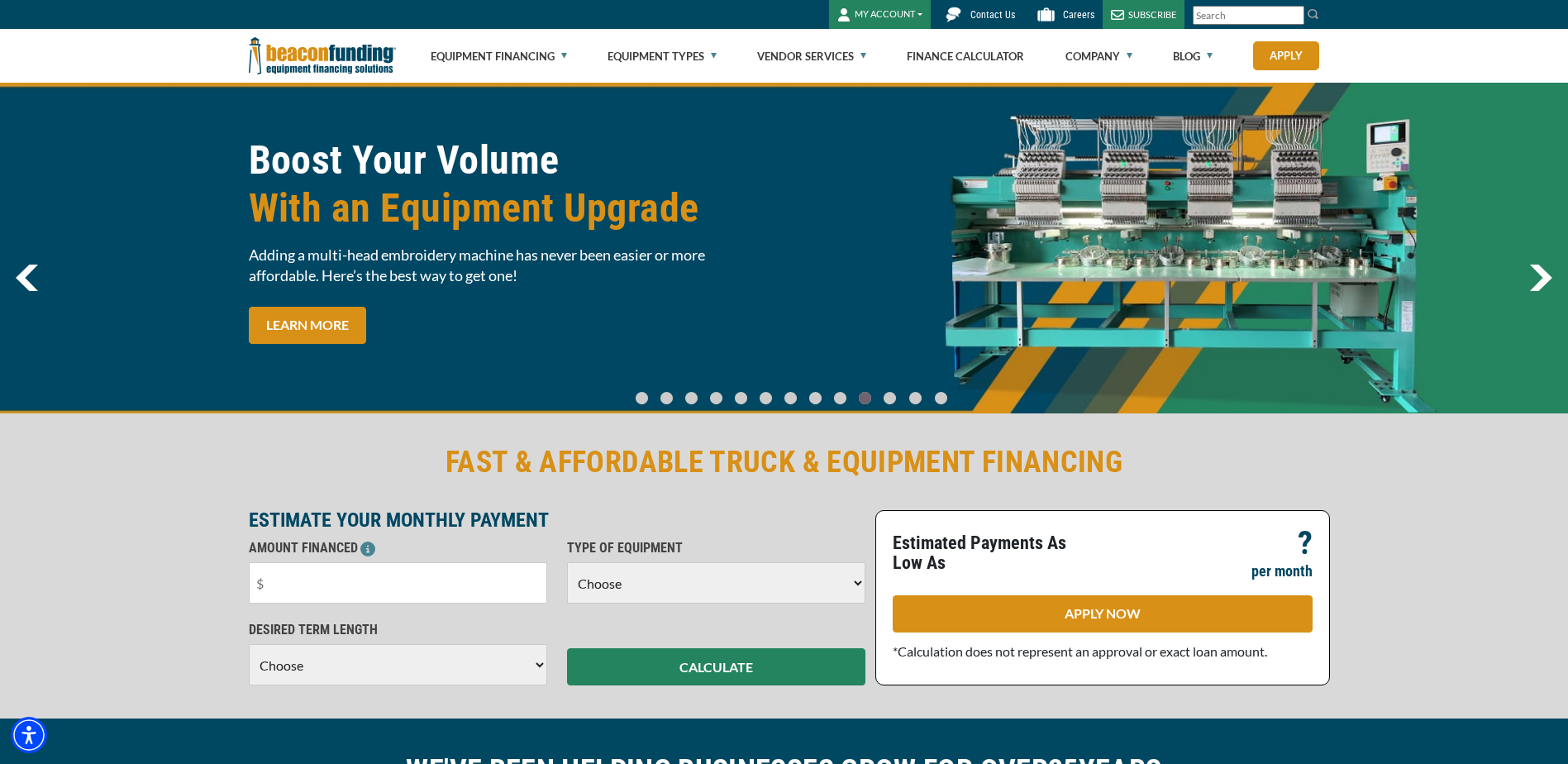
click at [1539, 268] on img "next" at bounding box center [1540, 278] width 23 height 27
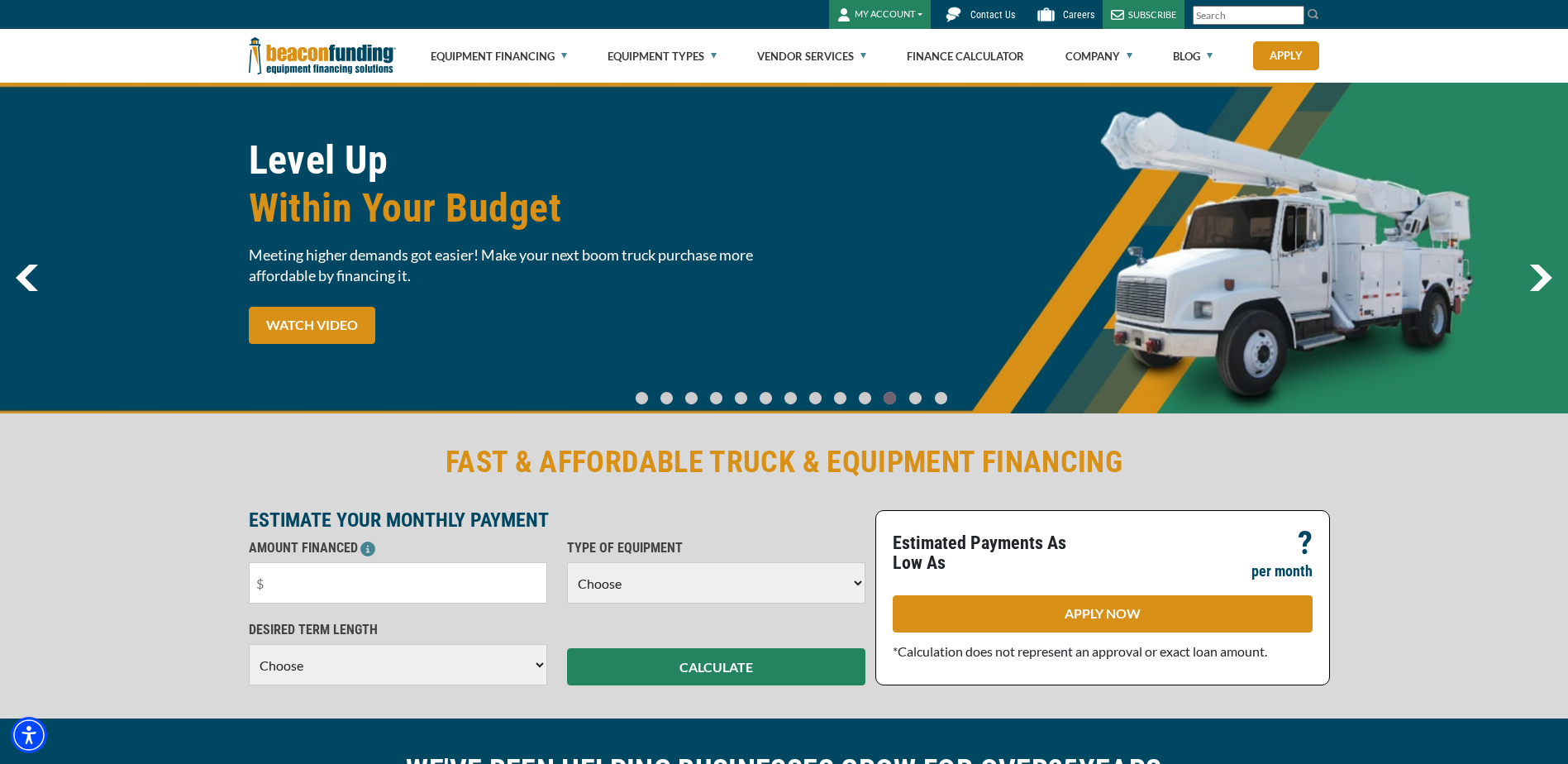
click at [1539, 268] on img "next" at bounding box center [1540, 278] width 23 height 27
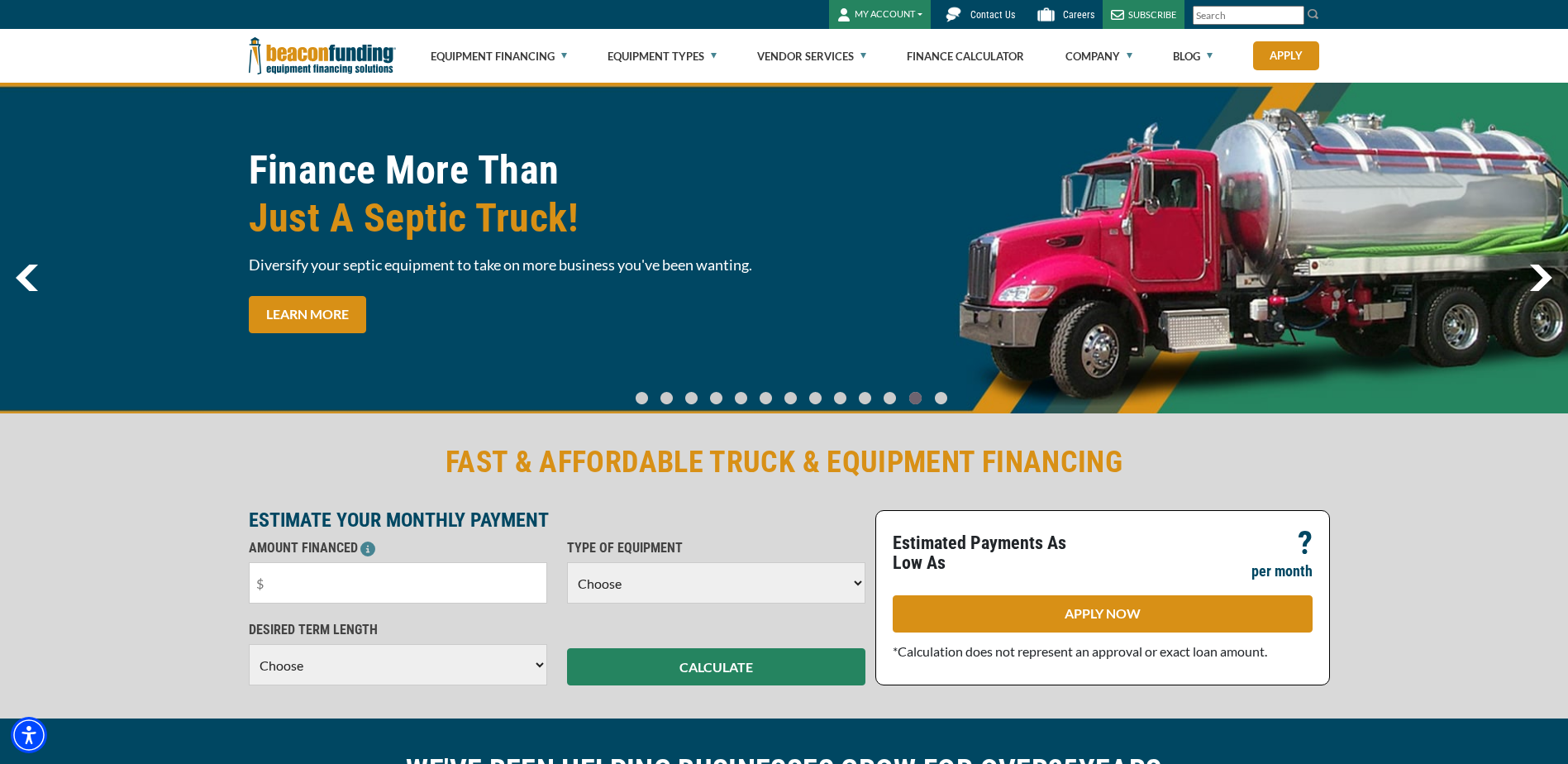
click at [1539, 268] on img "next" at bounding box center [1540, 278] width 23 height 27
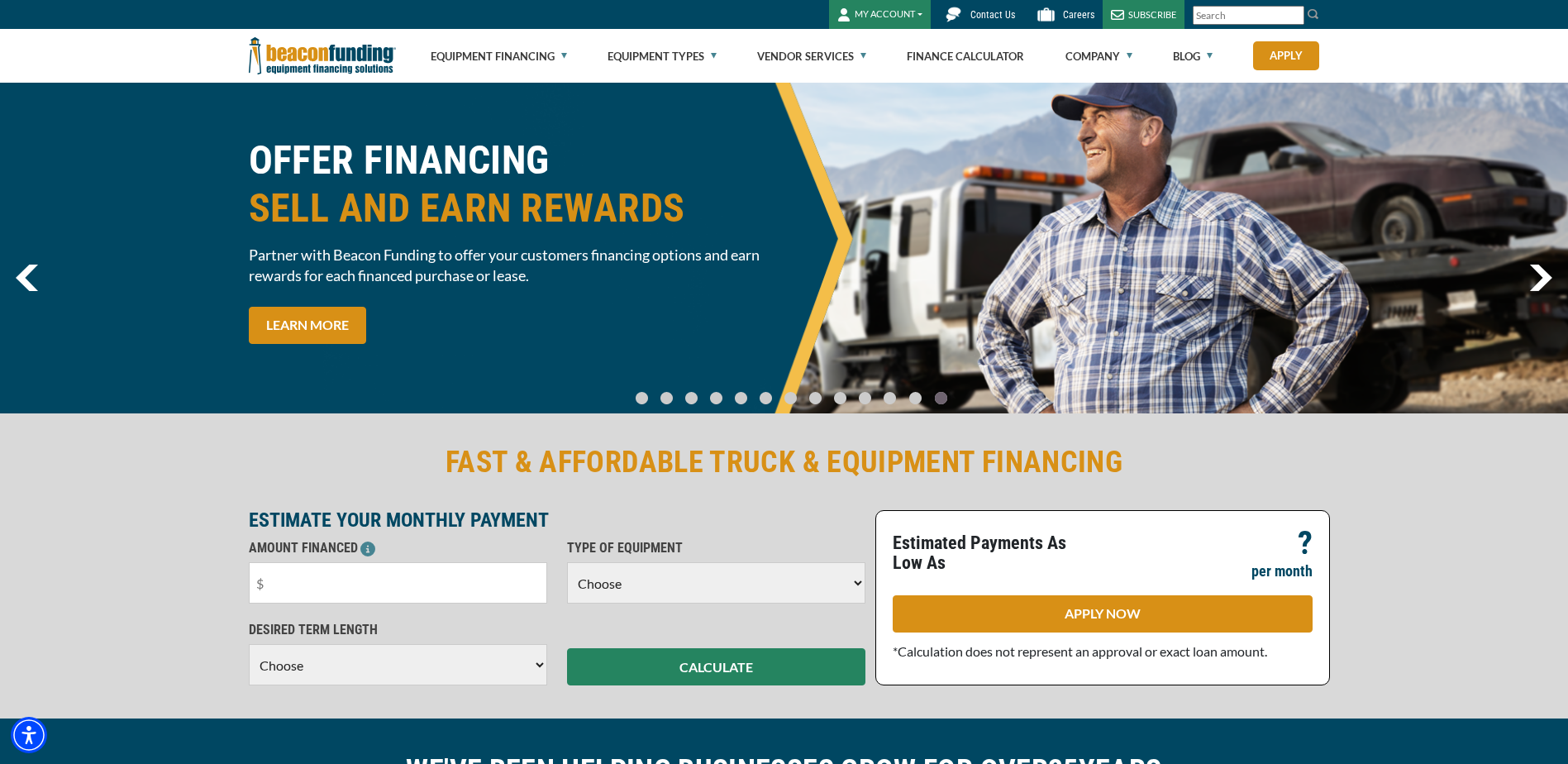
click at [1539, 268] on img "next" at bounding box center [1540, 278] width 23 height 27
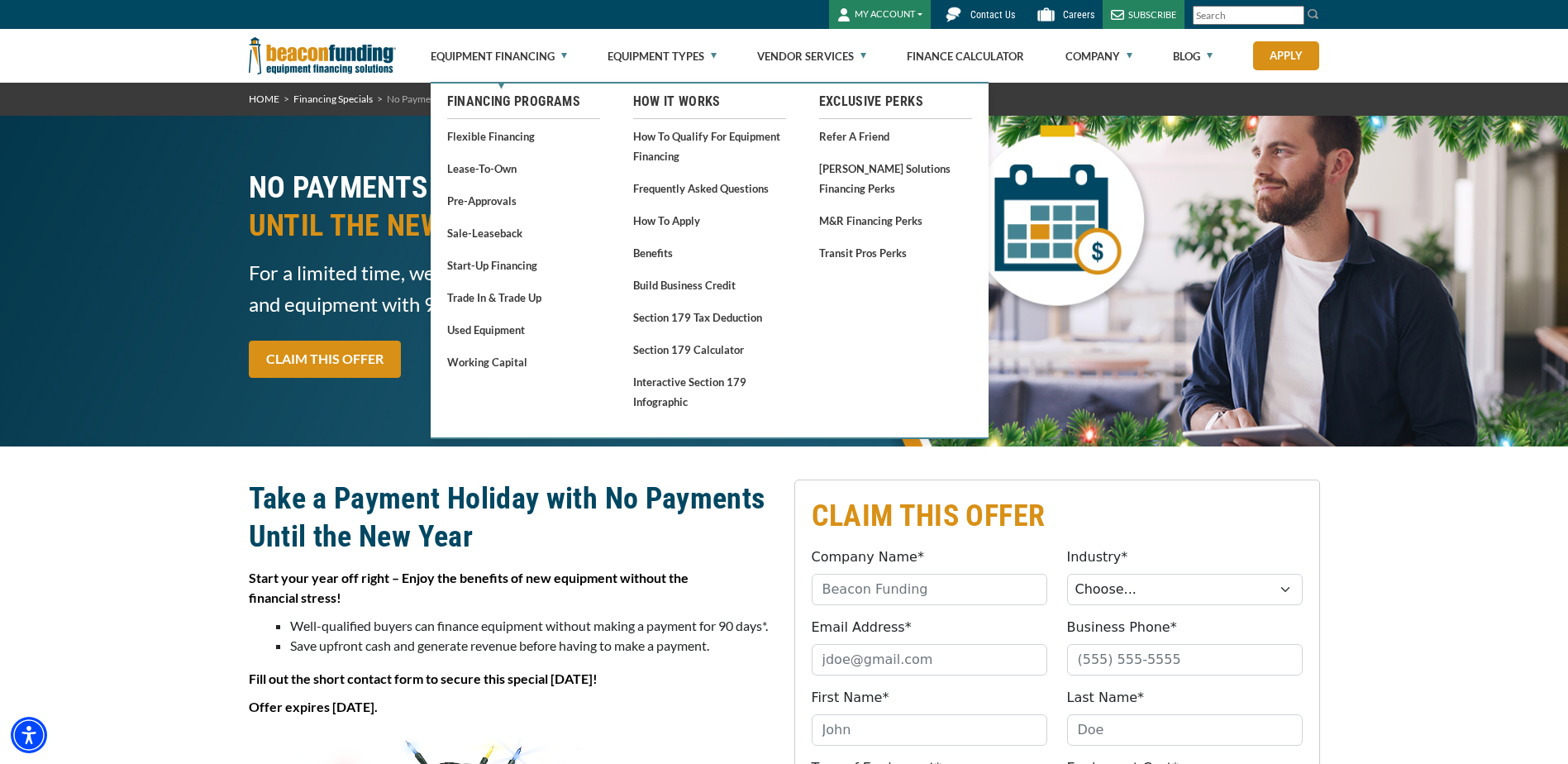
drag, startPoint x: 1470, startPoint y: 606, endPoint x: 1463, endPoint y: 599, distance: 9.9
